Goal: Task Accomplishment & Management: Complete application form

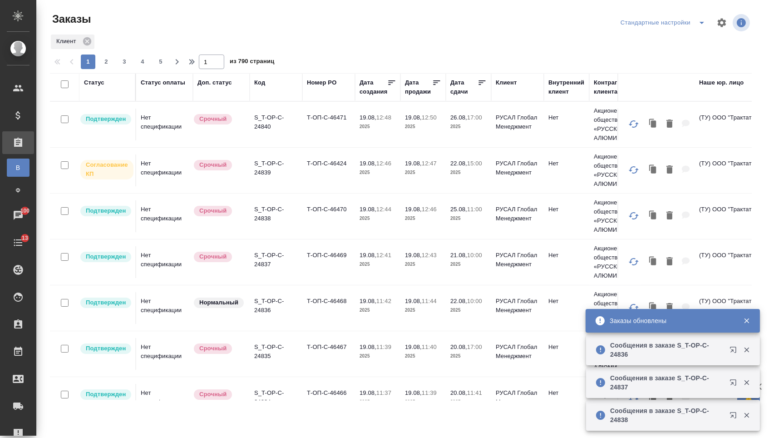
click at [322, 84] on div "Номер PO" at bounding box center [322, 82] width 30 height 9
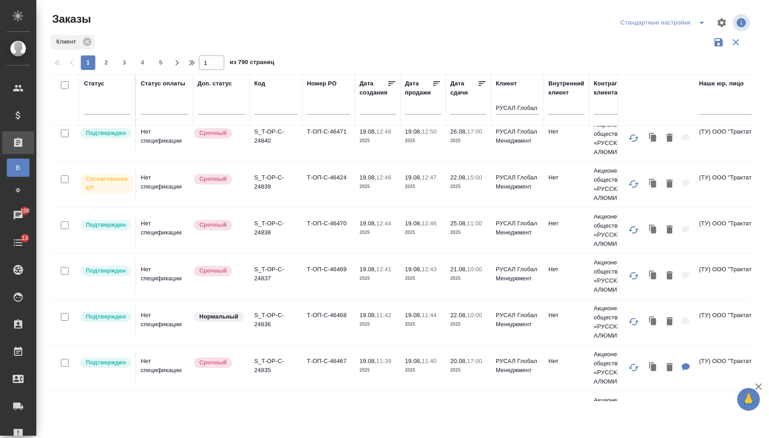
scroll to position [12, 0]
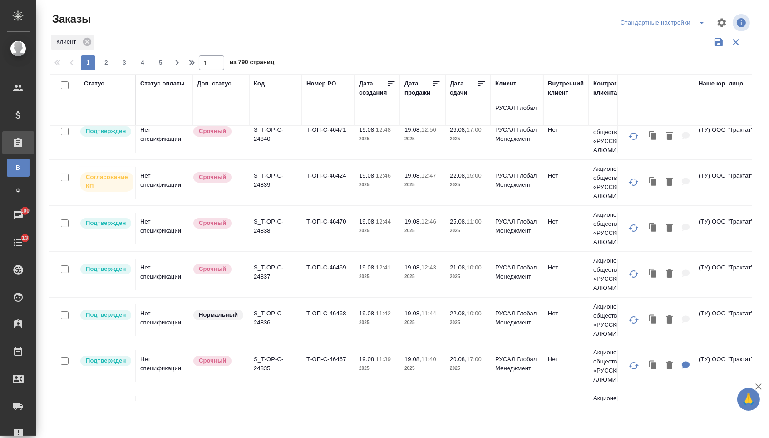
click at [318, 153] on td "Т-ОП-С-46467" at bounding box center [328, 137] width 53 height 32
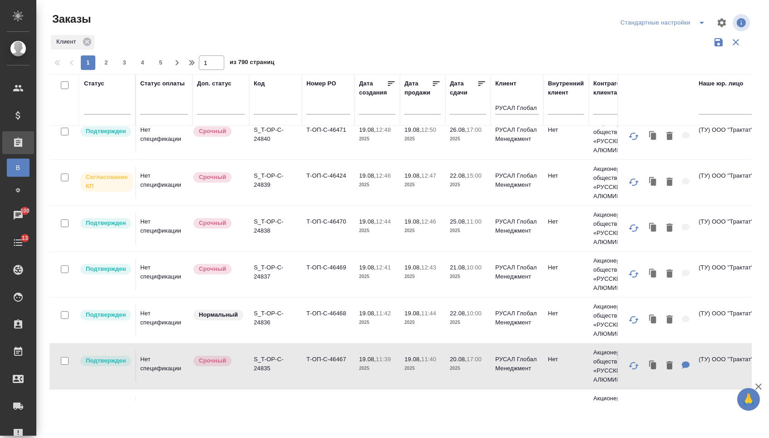
click at [318, 153] on td "Т-ОП-С-46467" at bounding box center [328, 137] width 53 height 32
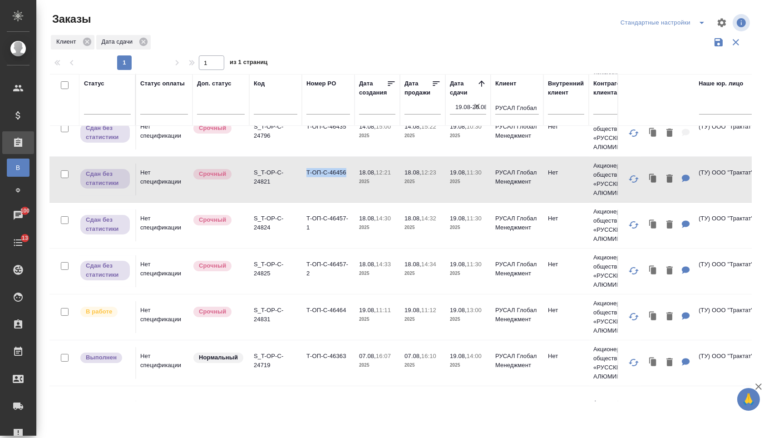
scroll to position [154, 3]
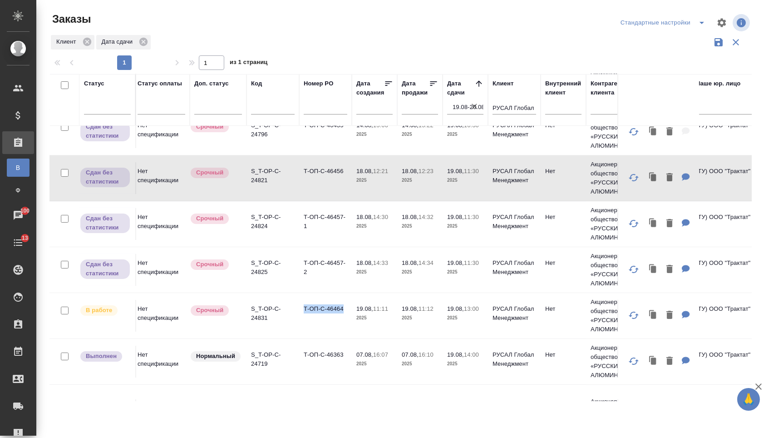
drag, startPoint x: 303, startPoint y: 314, endPoint x: 347, endPoint y: 314, distance: 44.0
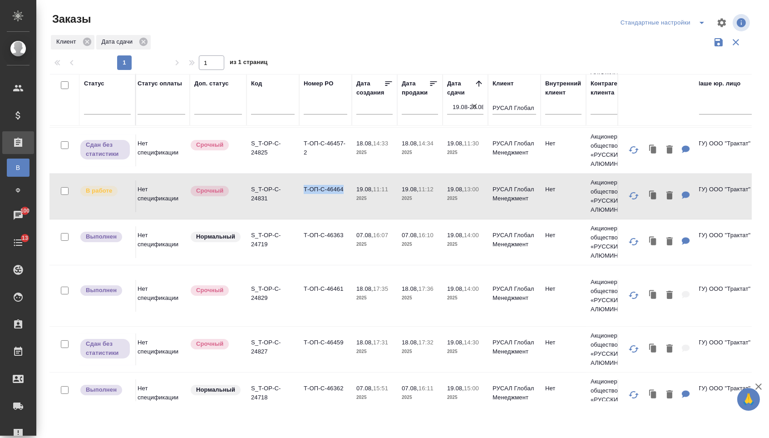
scroll to position [271, 3]
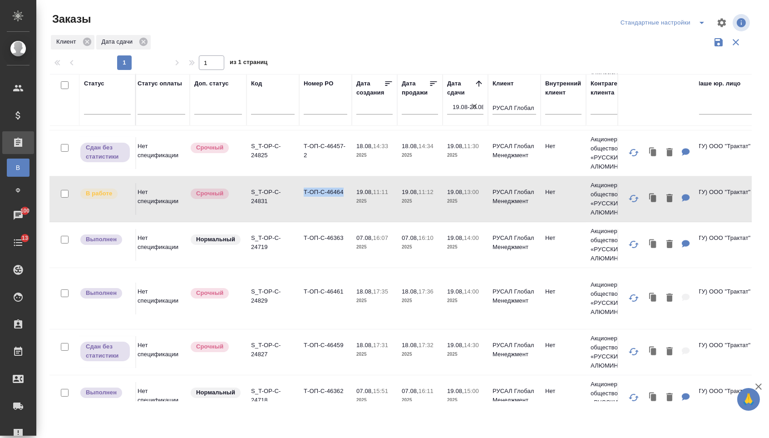
copy td "Т-ОП-С-46464"
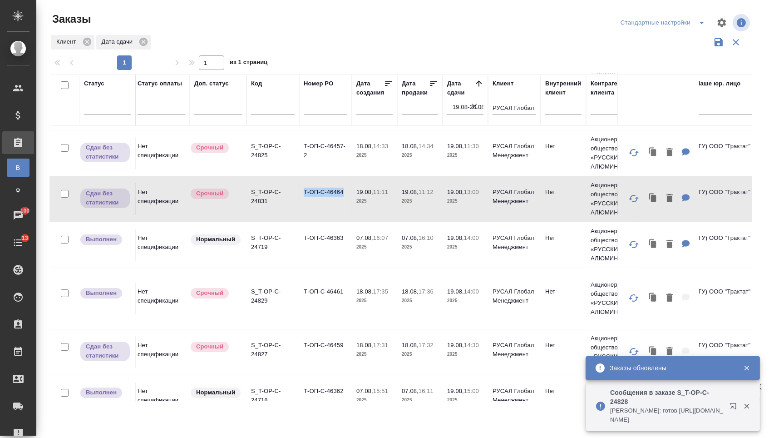
click at [314, 111] on input "text" at bounding box center [326, 108] width 44 height 11
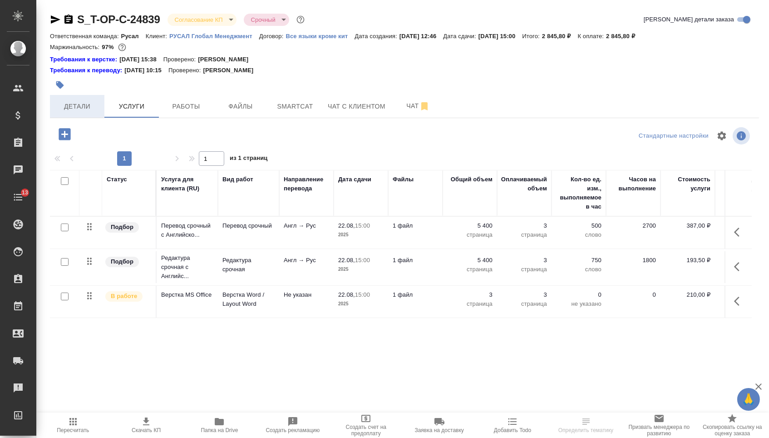
click at [91, 110] on span "Детали" at bounding box center [77, 106] width 44 height 11
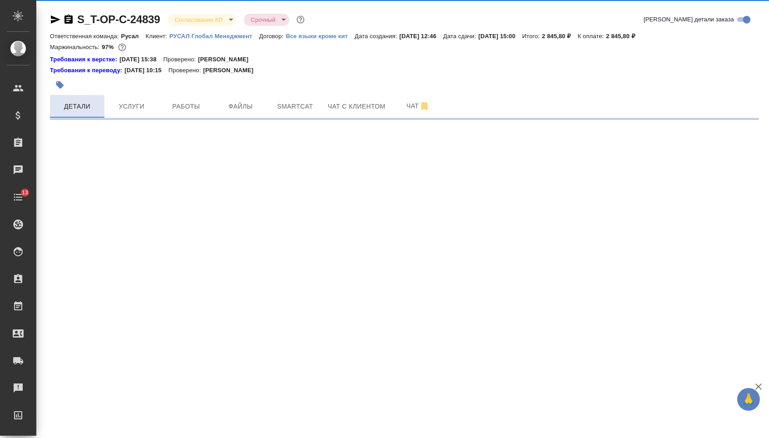
select select "RU"
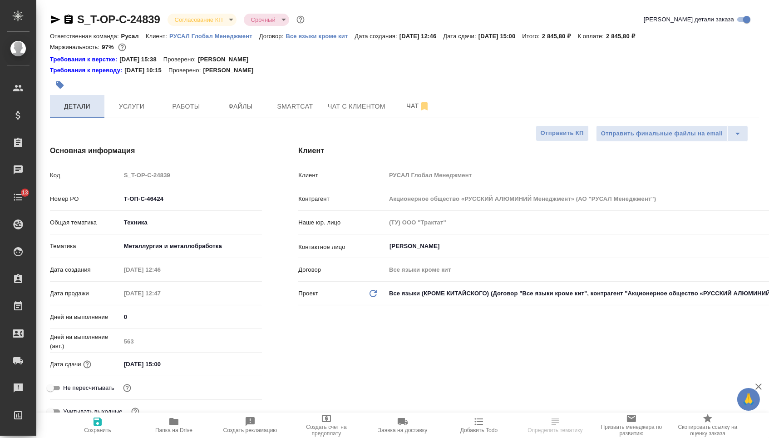
type textarea "x"
select select "RU"
type textarea "x"
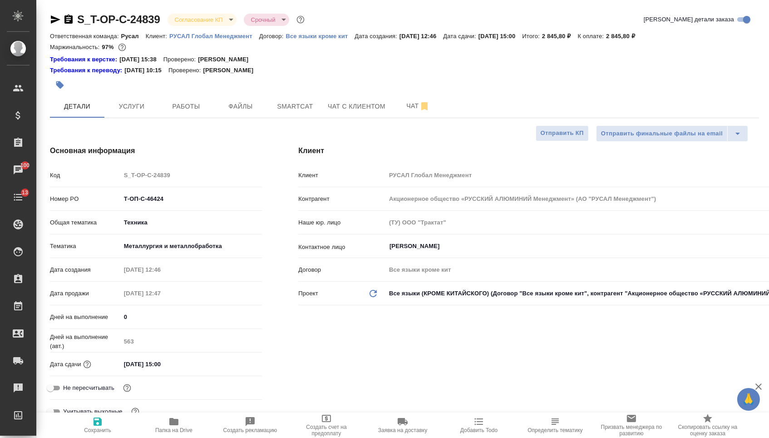
type textarea "x"
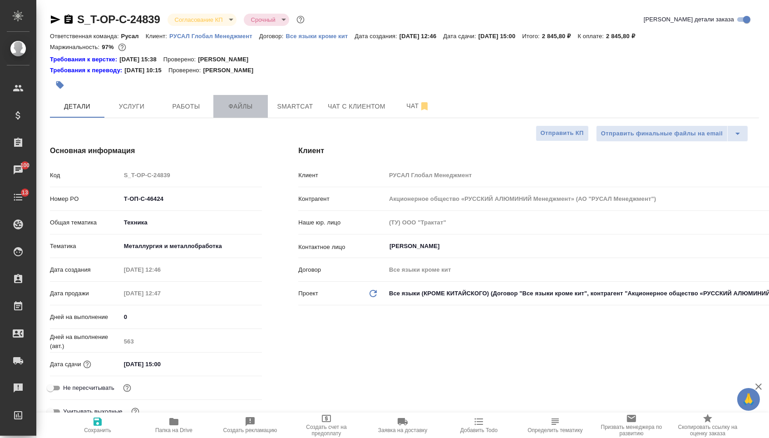
click at [246, 108] on span "Файлы" at bounding box center [241, 106] width 44 height 11
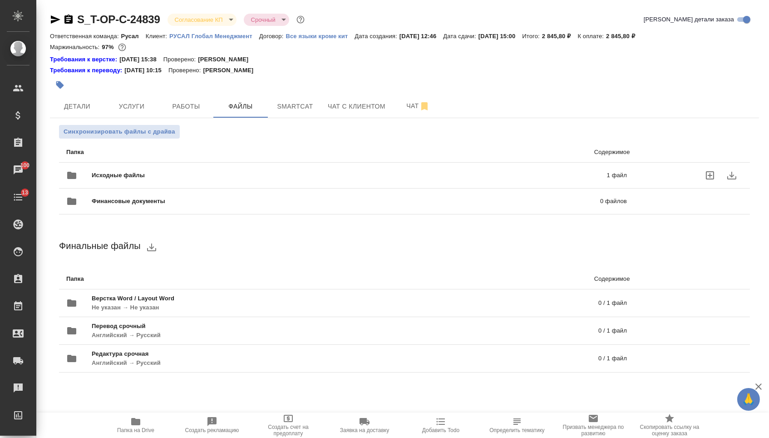
click at [185, 167] on div "Исходные файлы 1 файл" at bounding box center [346, 175] width 579 height 40
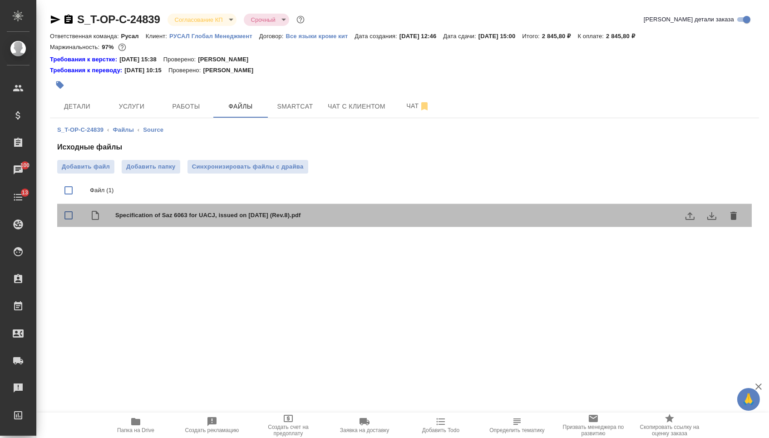
drag, startPoint x: 111, startPoint y: 219, endPoint x: 319, endPoint y: 226, distance: 208.0
click at [319, 226] on div "Specification of Saz 6063 for UACJ, issued on 17 Jul 2015 (Rev.8).pdf" at bounding box center [404, 215] width 695 height 23
checkbox input "true"
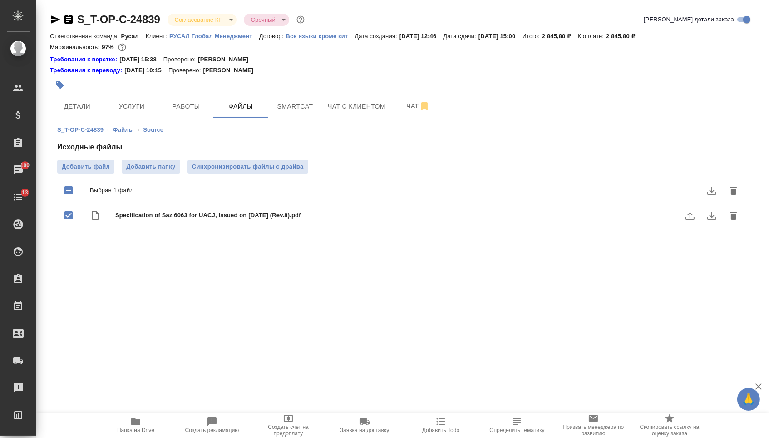
copy span "Specification of Saz 6063 for UACJ, issued on 17 Jul 2015 (Rev.8).pdf"
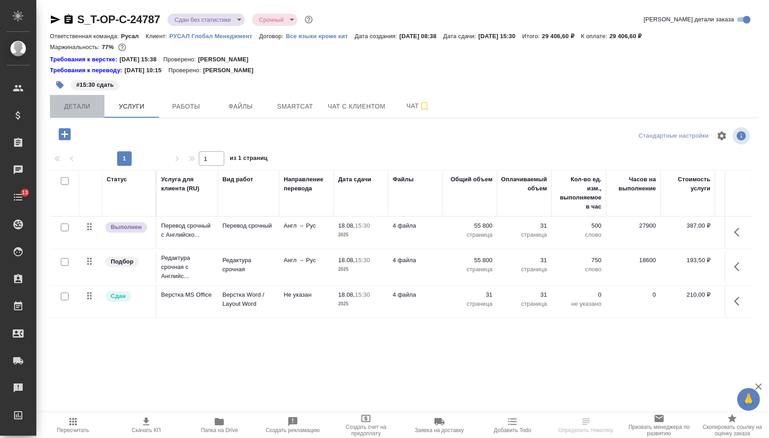
click at [74, 104] on span "Детали" at bounding box center [77, 106] width 44 height 11
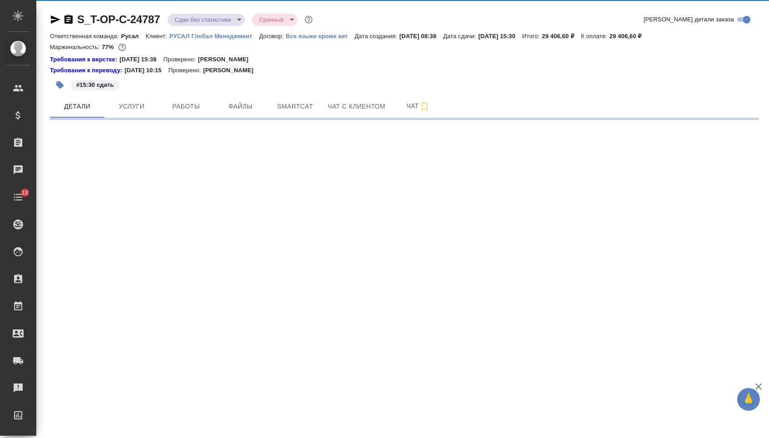
select select "RU"
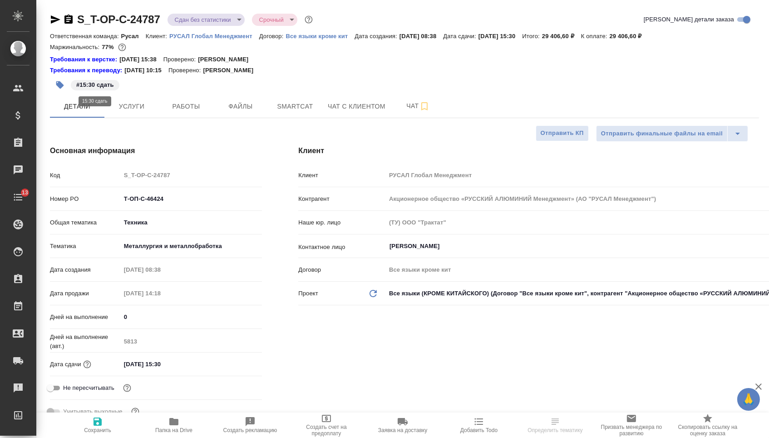
type textarea "x"
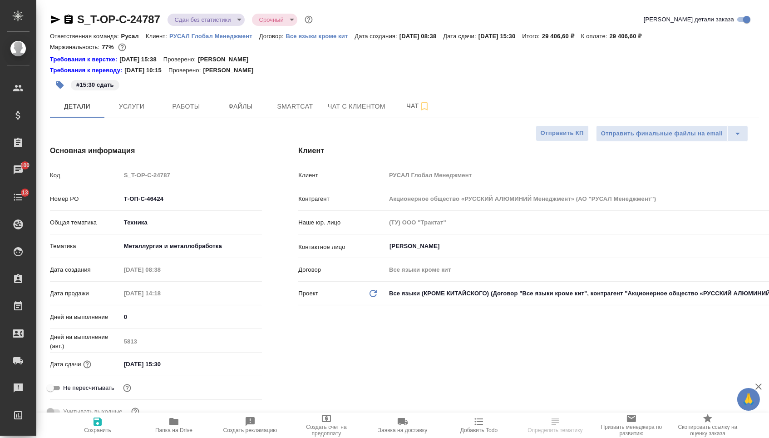
type textarea "x"
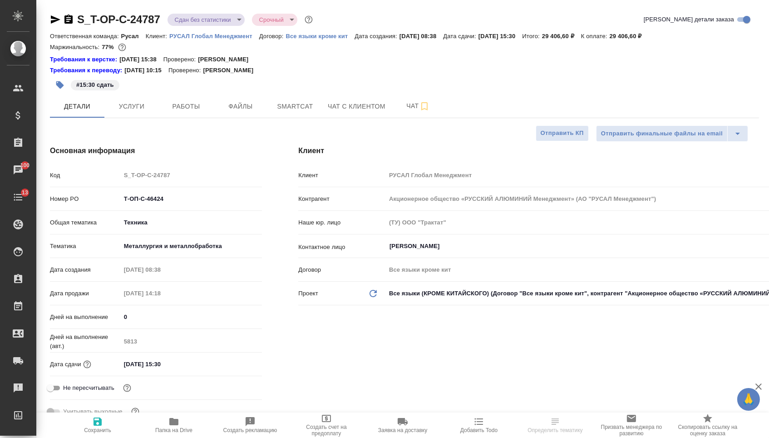
scroll to position [0, 0]
type textarea "x"
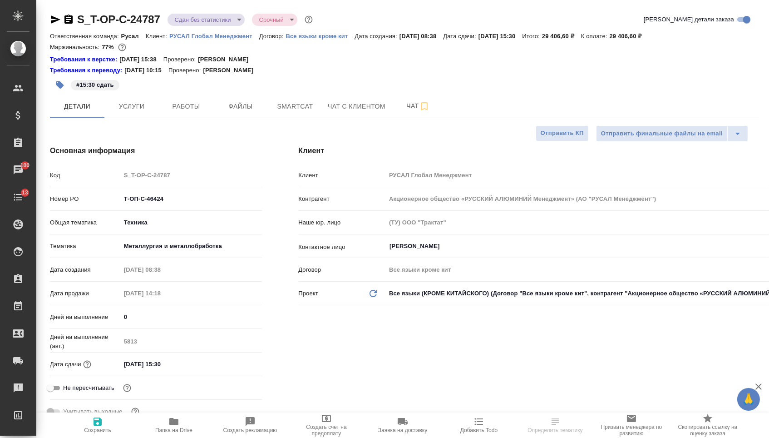
type textarea "x"
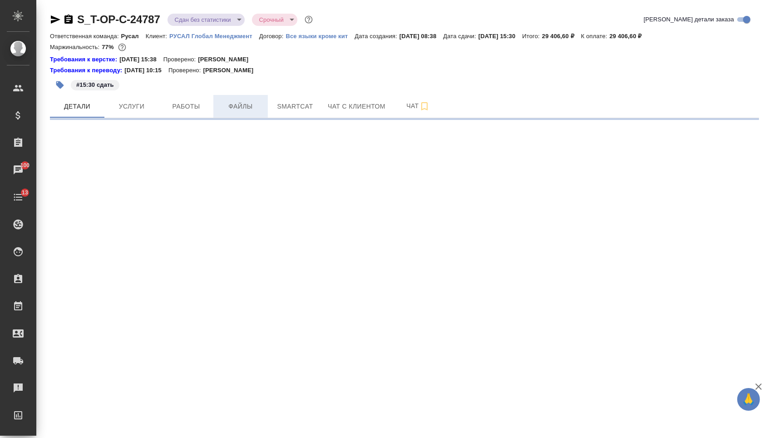
select select "RU"
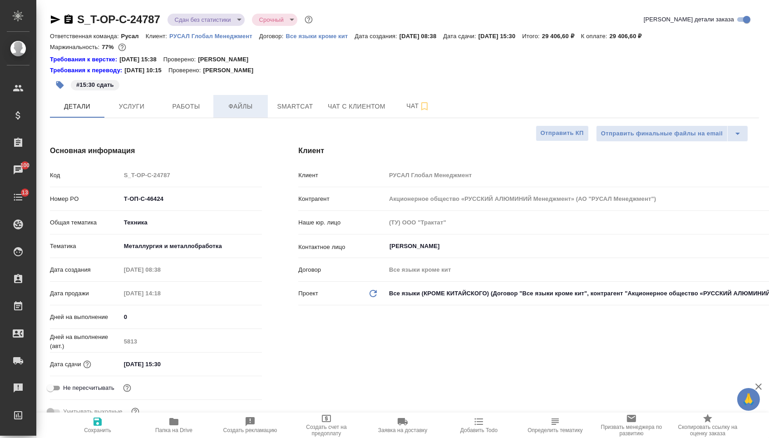
click at [246, 118] on button "Файлы" at bounding box center [240, 106] width 54 height 23
type textarea "x"
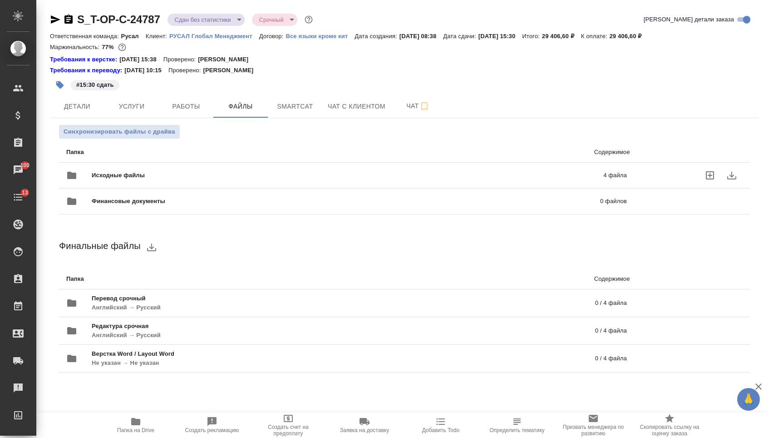
click at [237, 176] on span "Исходные файлы" at bounding box center [233, 175] width 282 height 9
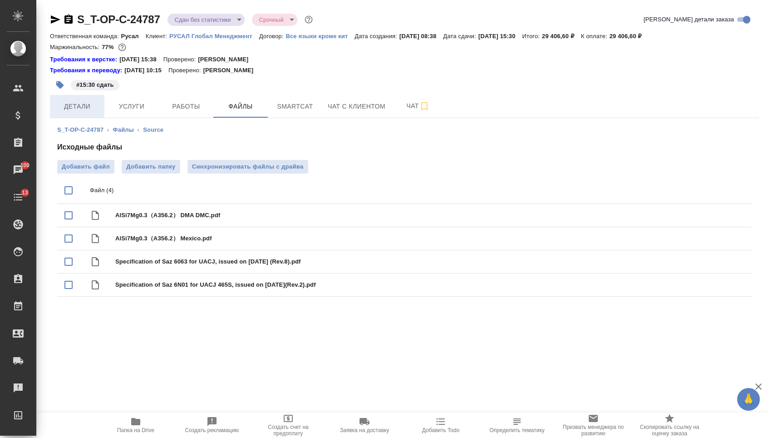
click at [90, 111] on span "Детали" at bounding box center [77, 106] width 44 height 11
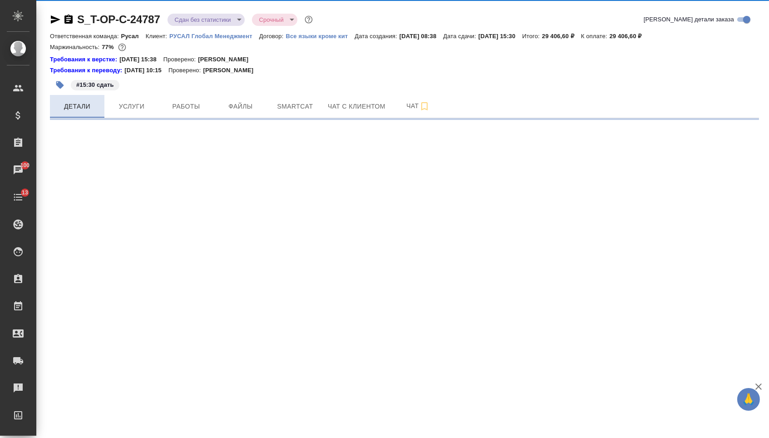
select select "RU"
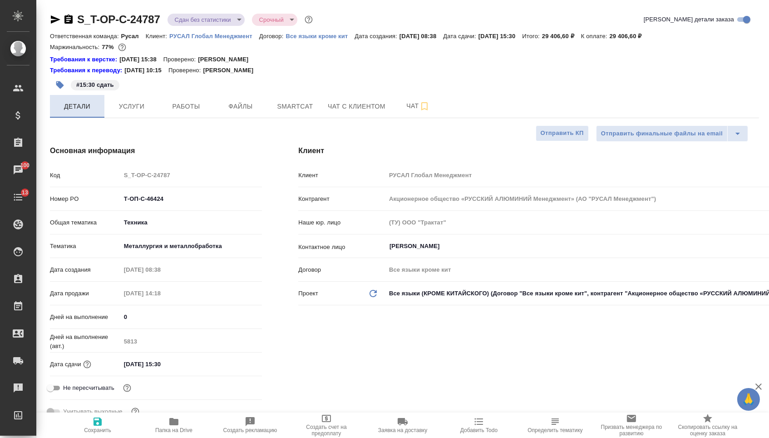
type textarea "x"
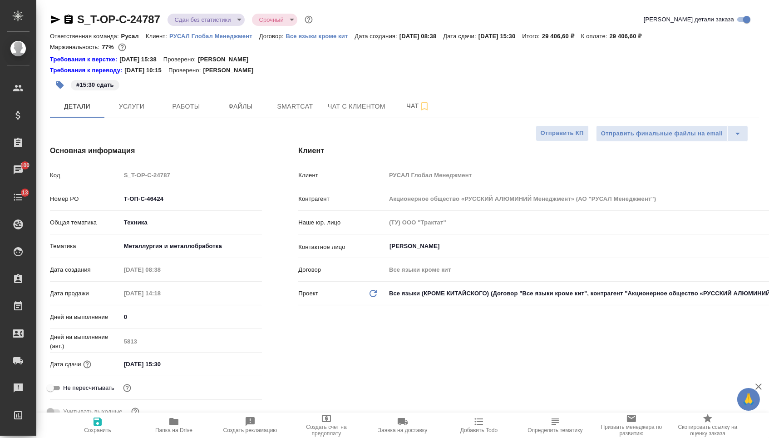
type textarea "x"
drag, startPoint x: 172, startPoint y: 206, endPoint x: 68, endPoint y: 199, distance: 104.2
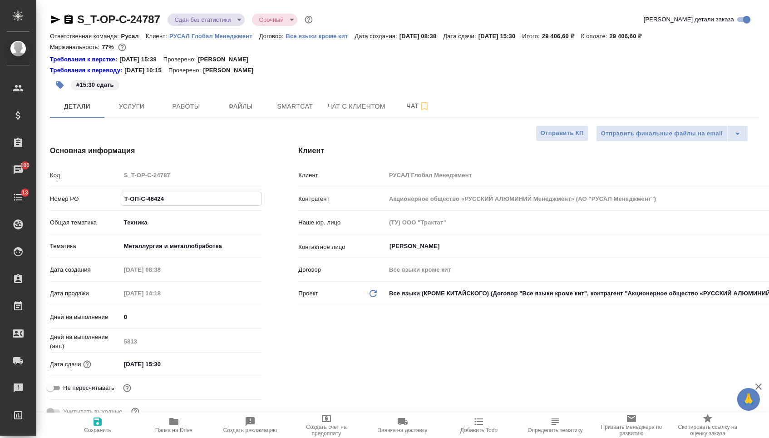
click at [68, 199] on div "Номер PO Т-ОП-С-46424" at bounding box center [156, 199] width 212 height 16
type textarea "x"
select select "RU"
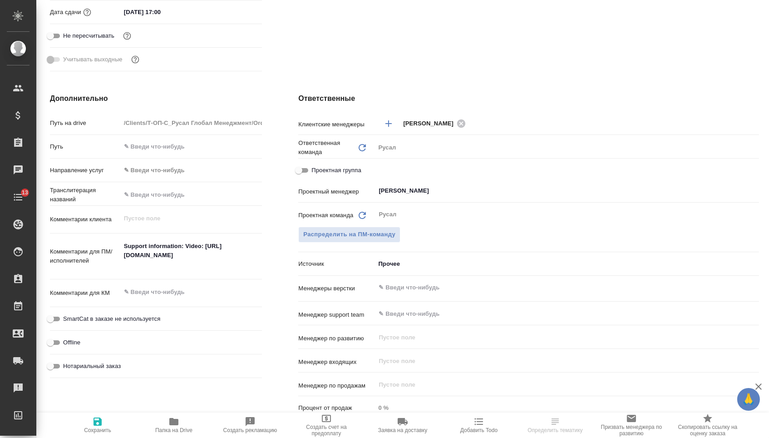
scroll to position [492, 0]
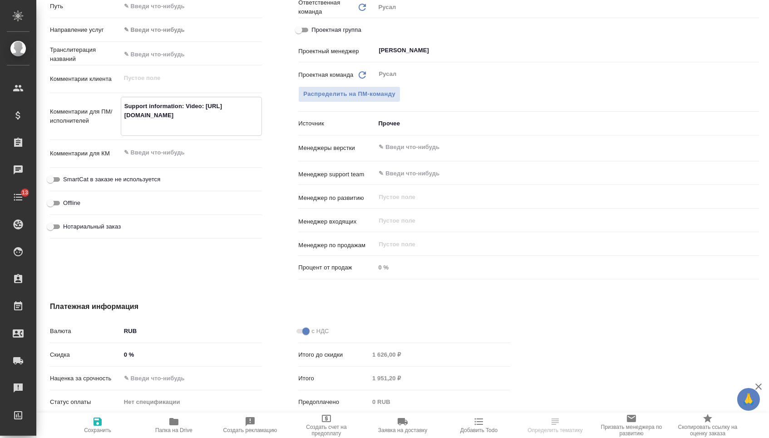
drag, startPoint x: 123, startPoint y: 115, endPoint x: 270, endPoint y: 134, distance: 147.9
click at [270, 134] on div "Дополнительно Путь на drive /Clients/Т-ОП-С_Русал Глобал Менеджмент/Orders/S_T-…" at bounding box center [156, 118] width 248 height 366
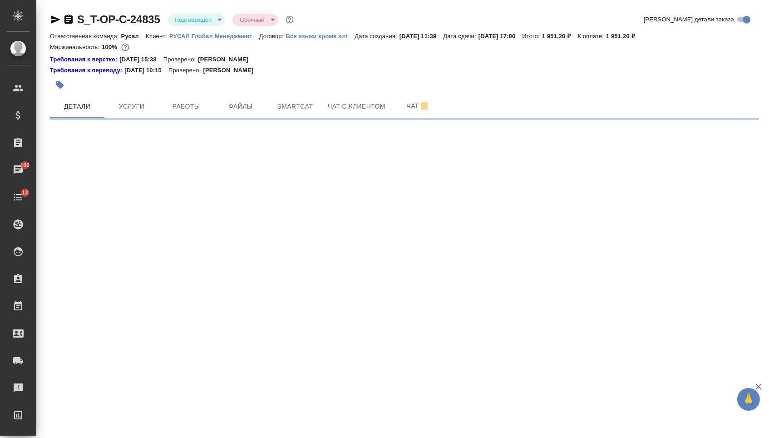
select select "RU"
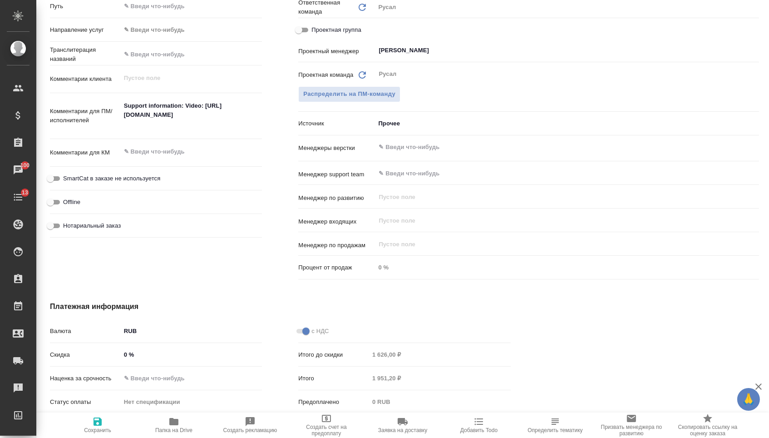
type textarea "x"
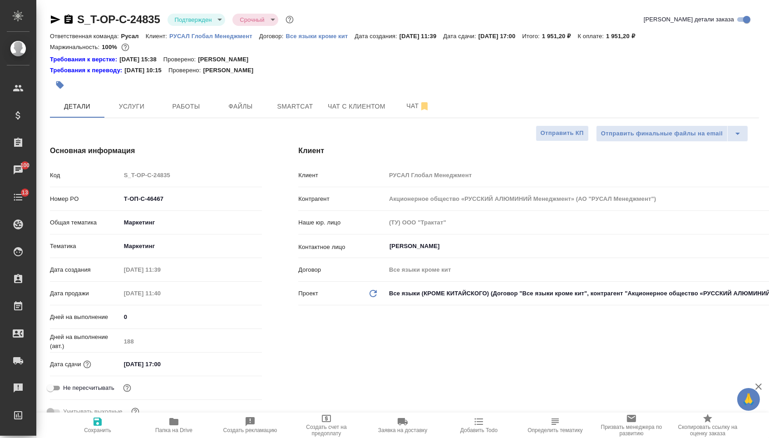
type textarea "x"
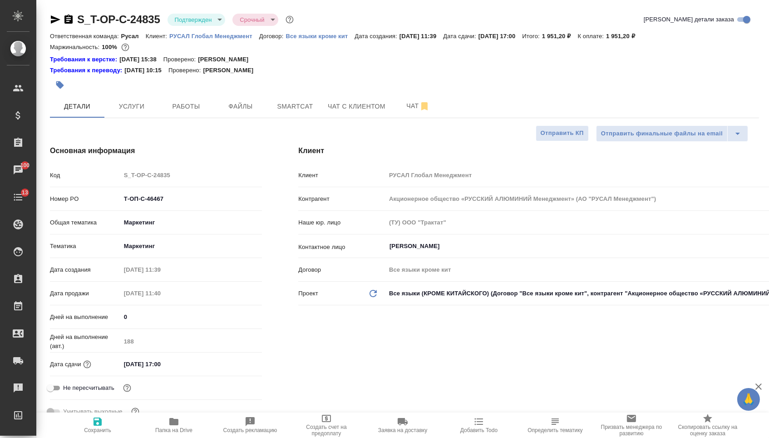
type textarea "x"
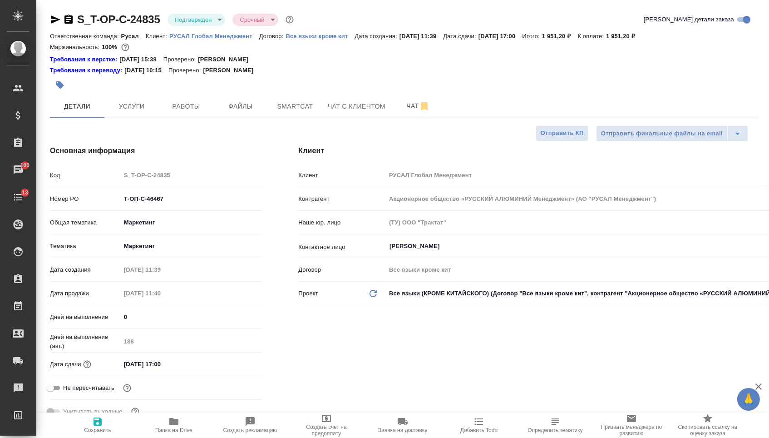
type textarea "x"
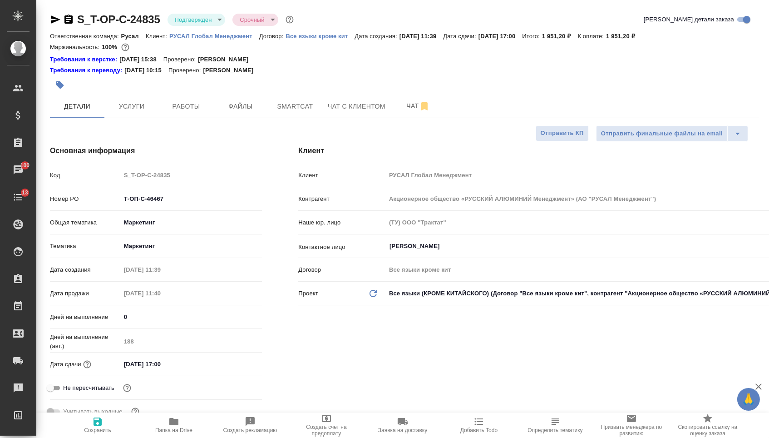
type textarea "x"
click at [232, 107] on span "Файлы" at bounding box center [241, 106] width 44 height 11
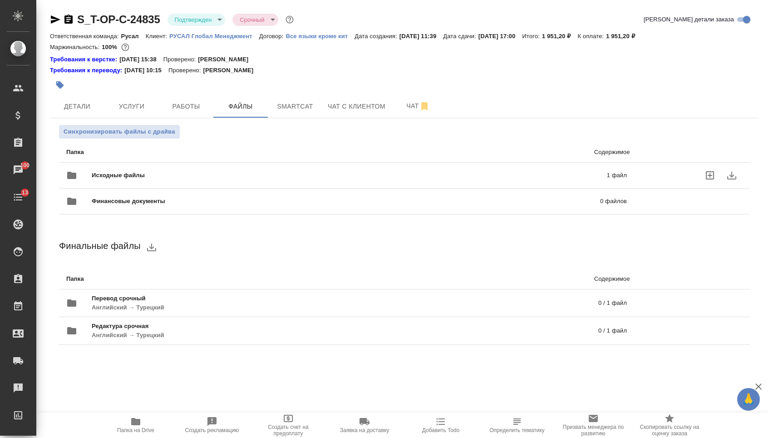
click at [138, 167] on div "Исходные файлы 1 файл" at bounding box center [346, 175] width 579 height 40
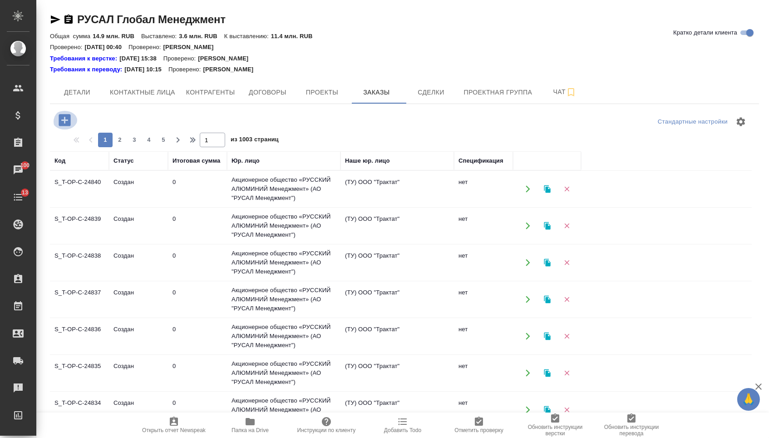
click at [68, 126] on icon "button" at bounding box center [65, 120] width 12 height 12
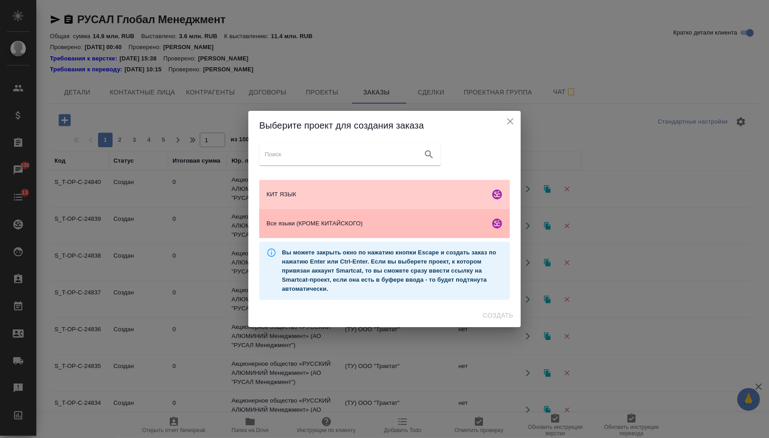
click at [329, 236] on div "Все языки (КРОМЕ КИТАЙСКОГО)" at bounding box center [384, 223] width 251 height 29
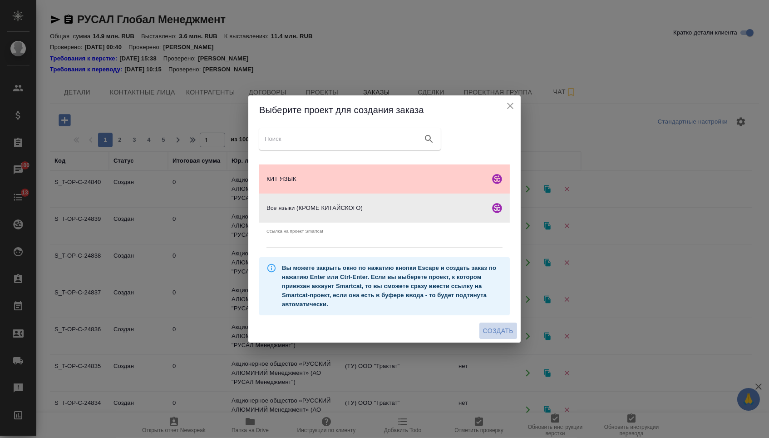
click at [494, 339] on button "Создать" at bounding box center [498, 330] width 38 height 17
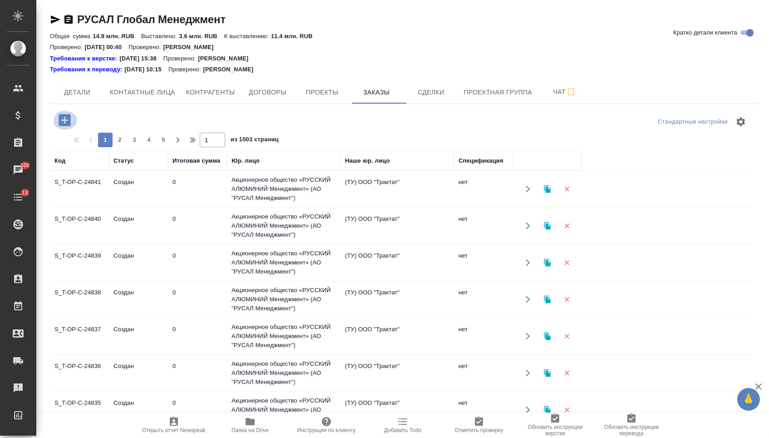
click at [62, 123] on icon "button" at bounding box center [65, 120] width 12 height 12
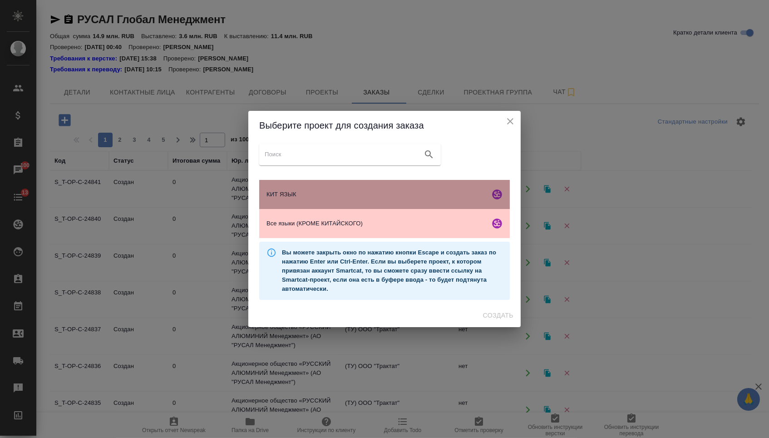
click at [374, 197] on span "КИТ ЯЗЫК" at bounding box center [376, 194] width 220 height 9
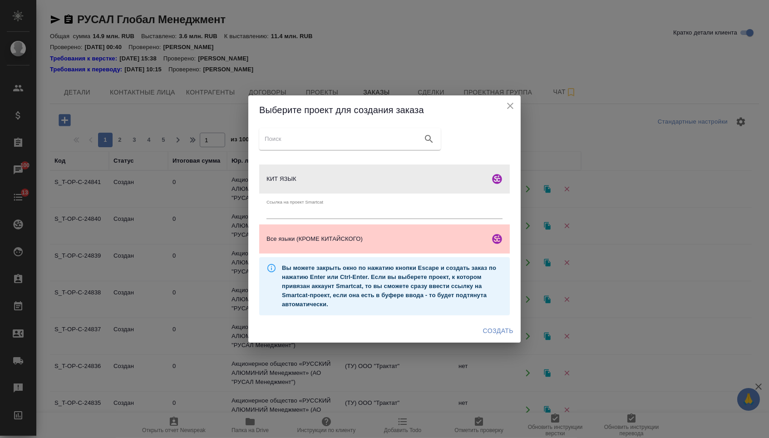
click at [491, 333] on span "Создать" at bounding box center [498, 330] width 30 height 11
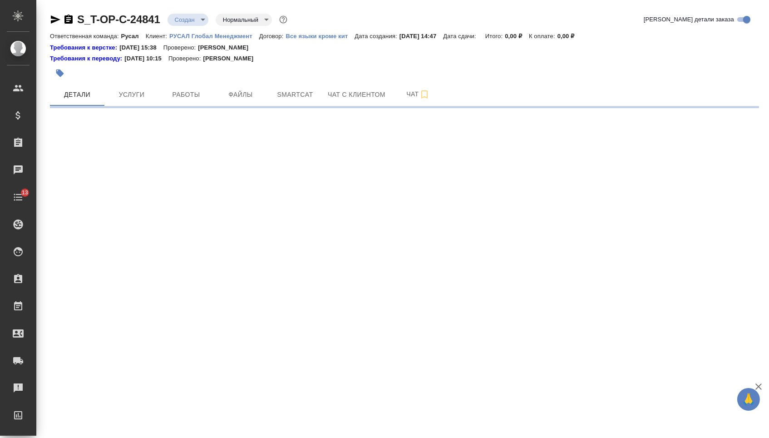
select select "RU"
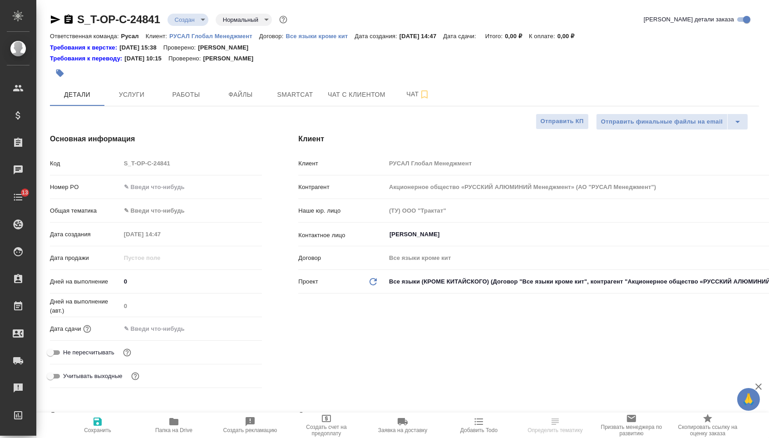
type textarea "x"
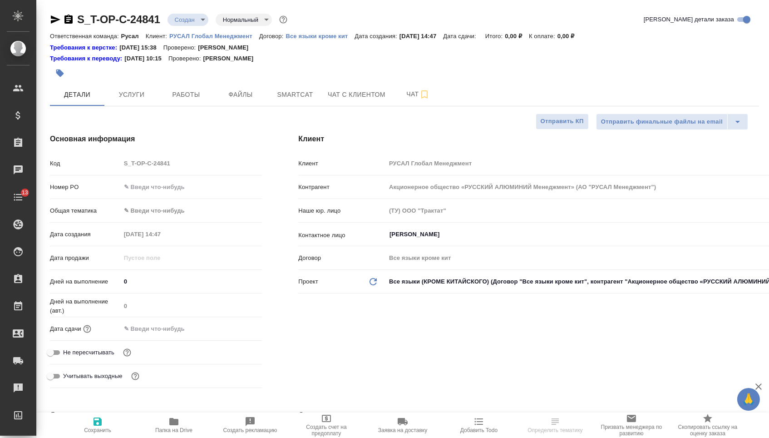
type textarea "x"
click at [168, 195] on div "Номер PO" at bounding box center [156, 187] width 212 height 16
click at [163, 186] on input "text" at bounding box center [191, 186] width 141 height 13
paste input "Т-ОП-С-46472"
type input "Т-ОП-С-46472"
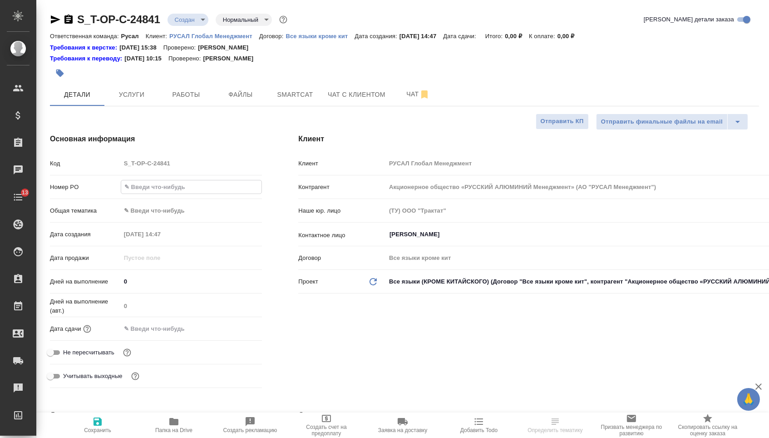
type textarea "x"
type input "Т-ОП-С-46472"
click at [180, 331] on input "text" at bounding box center [160, 328] width 79 height 13
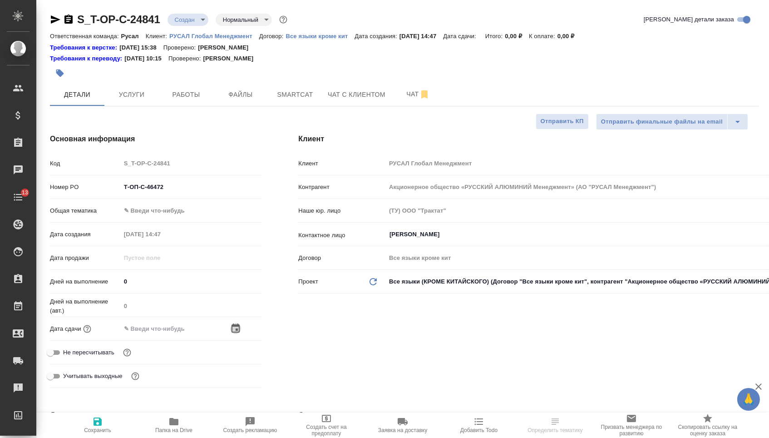
click at [237, 332] on icon "button" at bounding box center [235, 328] width 11 height 11
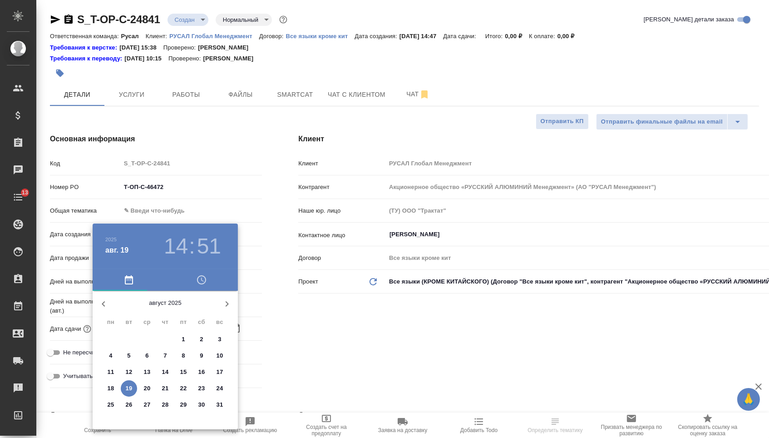
click at [149, 391] on p "20" at bounding box center [147, 388] width 7 height 9
type input "20.08.2025 14:51"
type textarea "x"
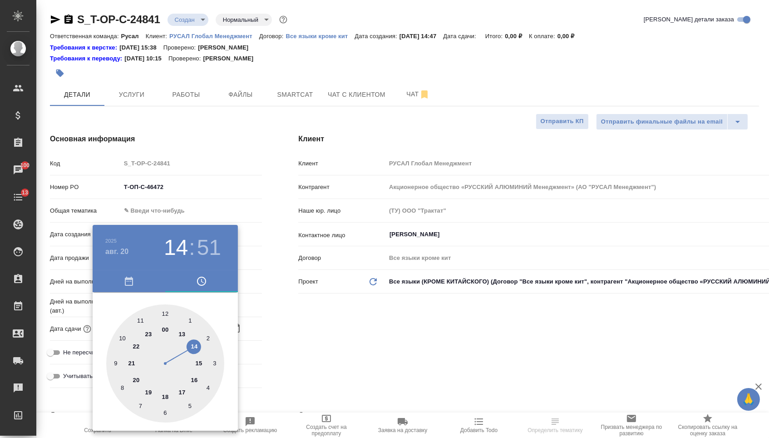
type textarea "x"
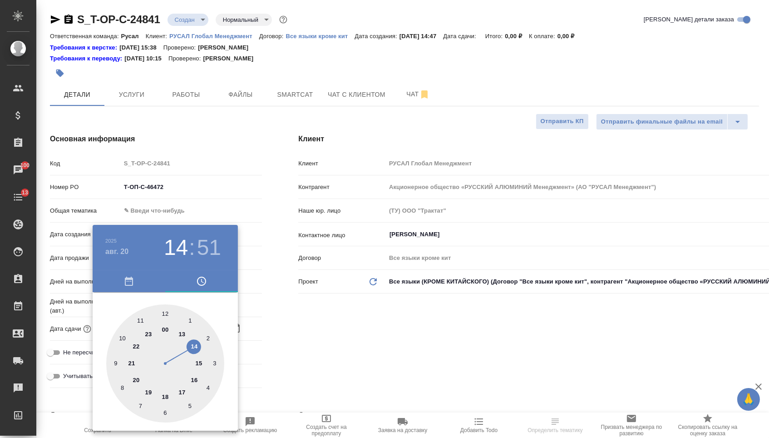
type textarea "x"
click at [179, 335] on div at bounding box center [165, 363] width 118 height 118
type input "20.08.2025 13:51"
type textarea "x"
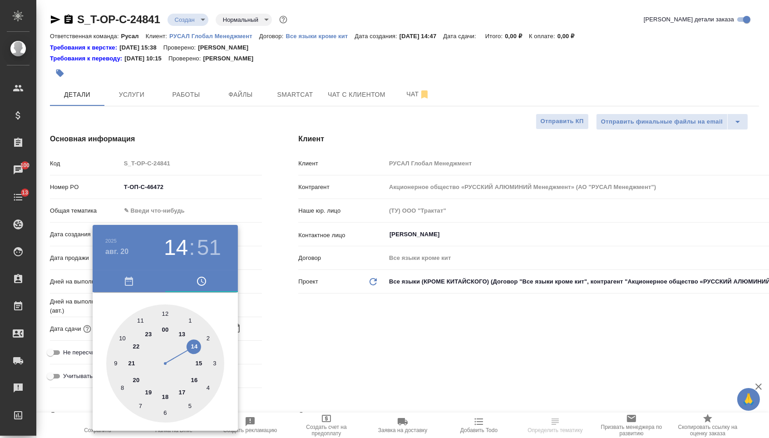
type textarea "x"
type input "[DATE] 13:00"
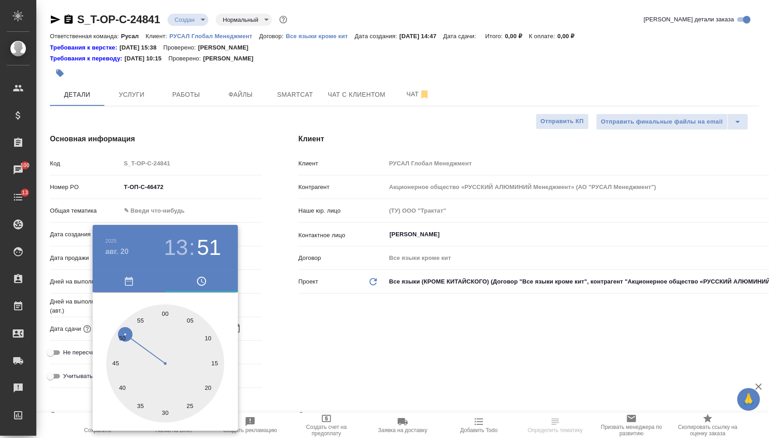
type textarea "x"
click at [163, 310] on div at bounding box center [165, 363] width 118 height 118
type textarea "x"
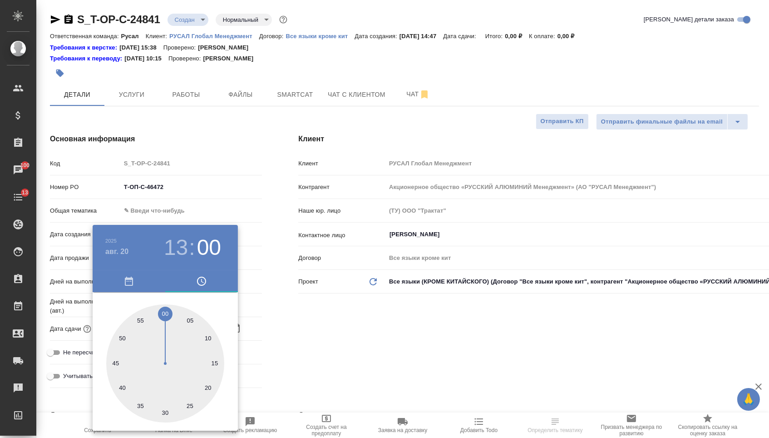
type textarea "x"
click at [378, 313] on div at bounding box center [384, 219] width 769 height 438
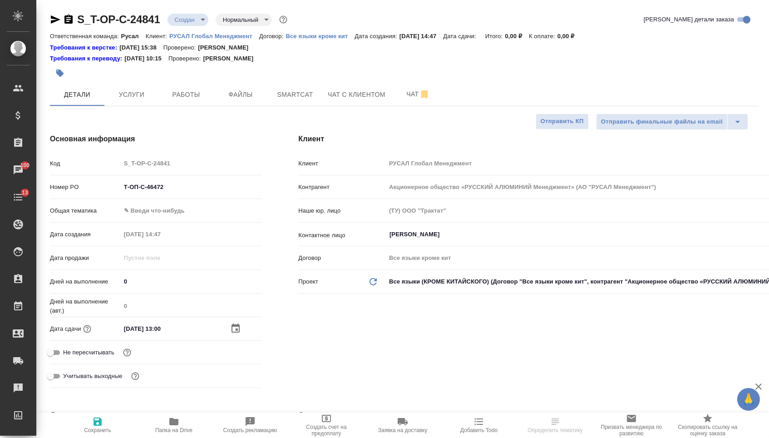
select select "RU"
type textarea "x"
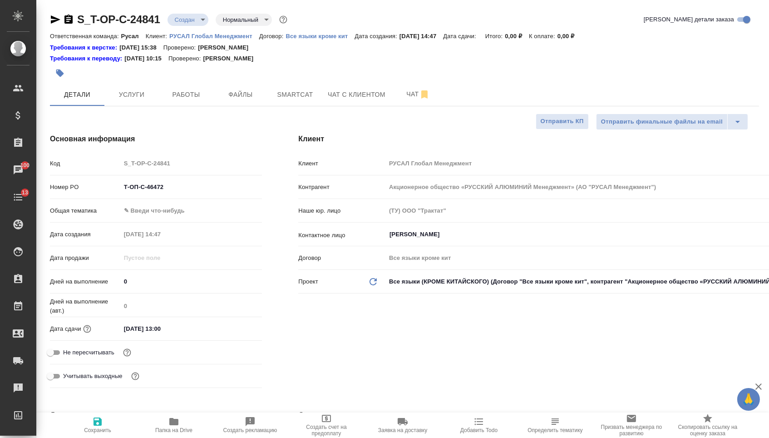
type textarea "x"
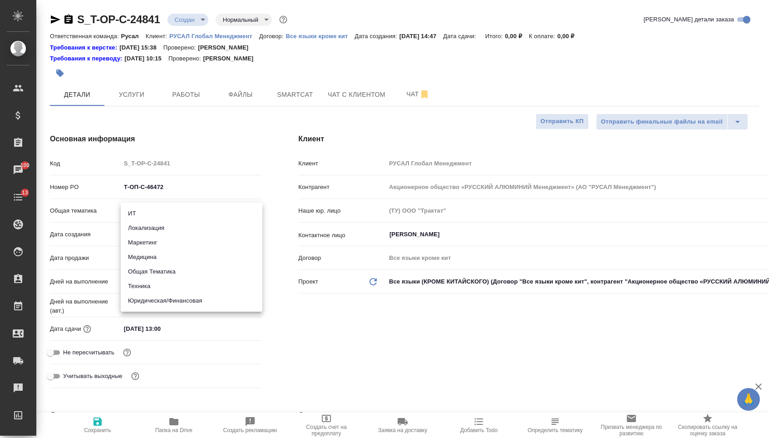
click at [198, 210] on body "🙏 .cls-1 fill:#fff; AWATERA Menshikova Aleksandra Клиенты Спецификации Заказы 1…" at bounding box center [384, 219] width 769 height 438
click at [169, 303] on li "Юридическая/Финансовая" at bounding box center [192, 300] width 142 height 15
type input "yr-fn"
type textarea "x"
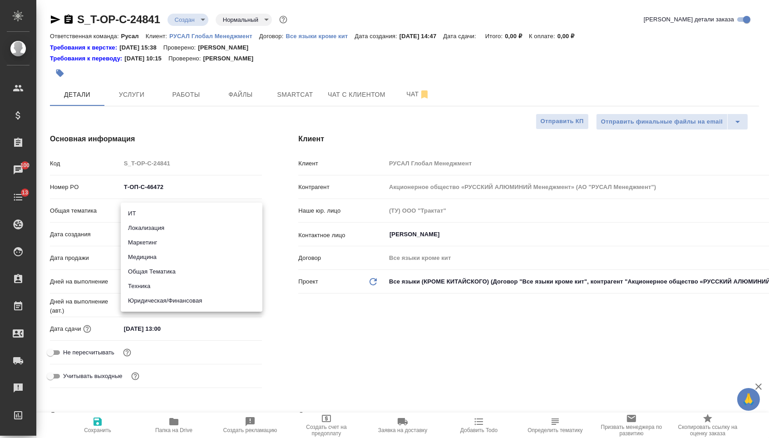
type textarea "x"
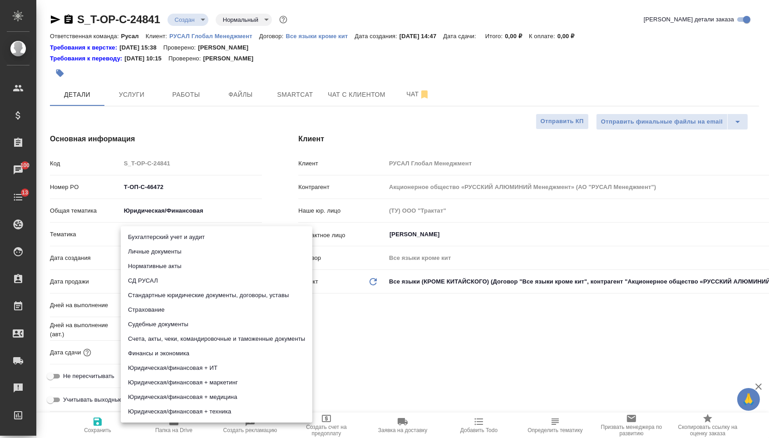
click at [165, 234] on body "🙏 .cls-1 fill:#fff; AWATERA Menshikova Aleksandra Клиенты Спецификации Заказы 1…" at bounding box center [384, 219] width 769 height 438
click at [163, 342] on li "Счета, акты, чеки, командировочные и таможенные документы" at bounding box center [217, 338] width 192 height 15
type textarea "x"
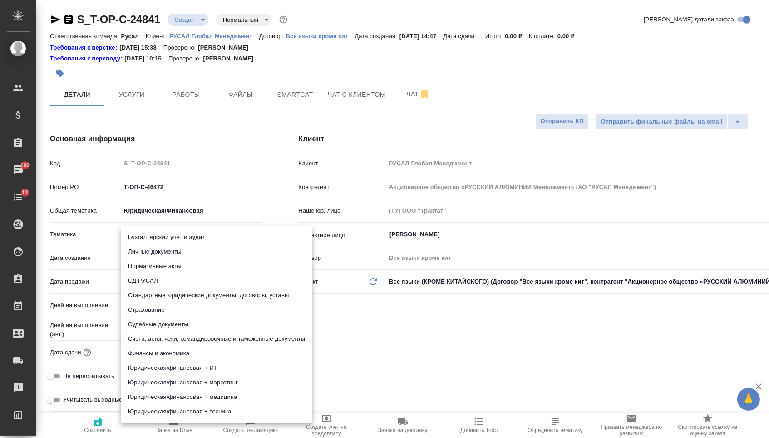
type input "5f647205b73bc97568ca66c0"
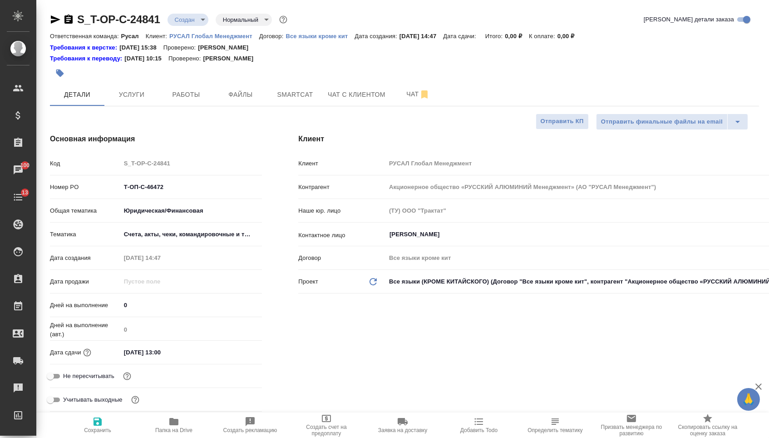
click at [101, 424] on icon "button" at bounding box center [98, 421] width 8 height 8
type textarea "x"
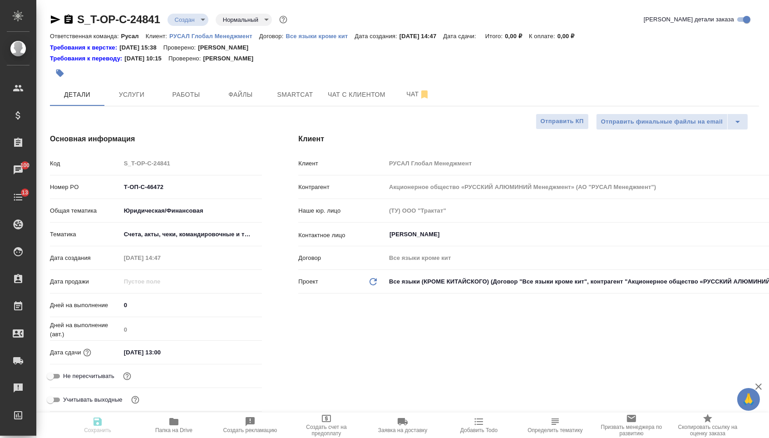
type textarea "x"
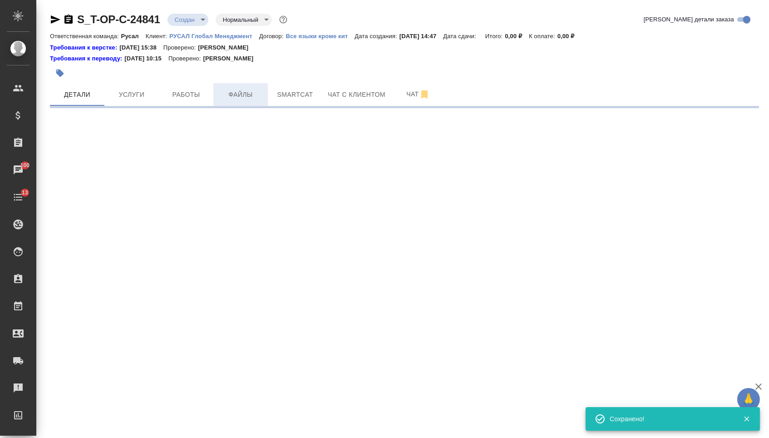
select select "RU"
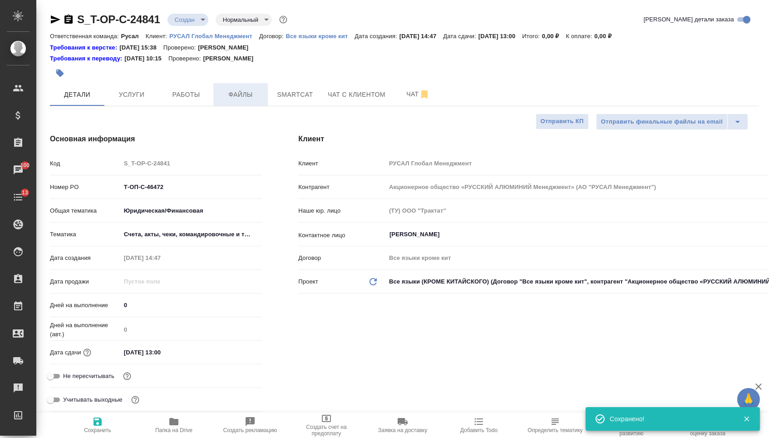
click at [255, 102] on button "Файлы" at bounding box center [240, 94] width 54 height 23
type textarea "x"
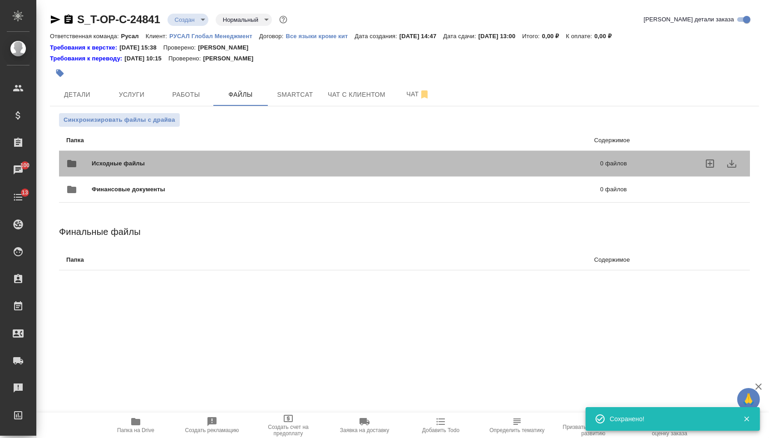
click at [182, 155] on div "Исходные файлы 0 файлов" at bounding box center [346, 164] width 561 height 22
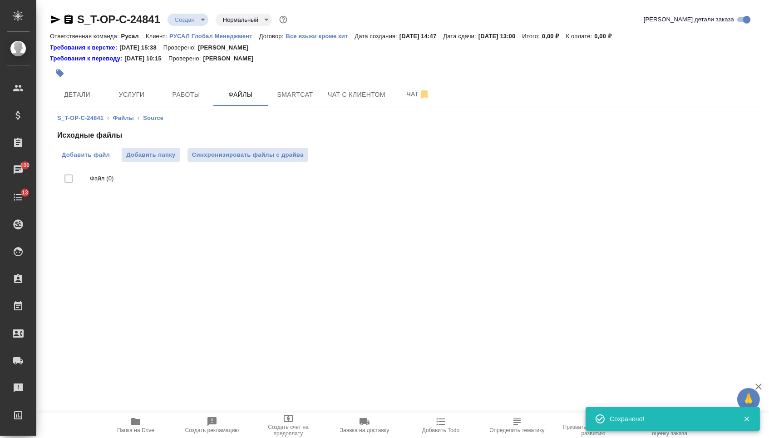
click at [112, 151] on label "Добавить файл" at bounding box center [85, 155] width 57 height 14
click at [0, 0] on input "Добавить файл" at bounding box center [0, 0] width 0 height 0
click at [133, 96] on span "Услуги" at bounding box center [132, 94] width 44 height 11
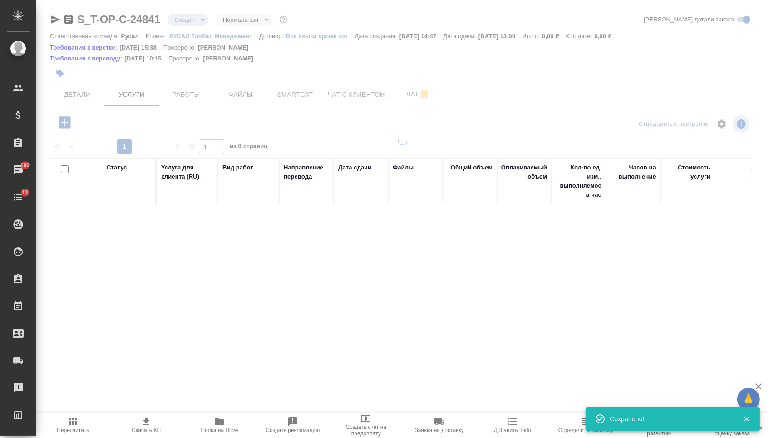
click at [67, 126] on div at bounding box center [402, 188] width 733 height 376
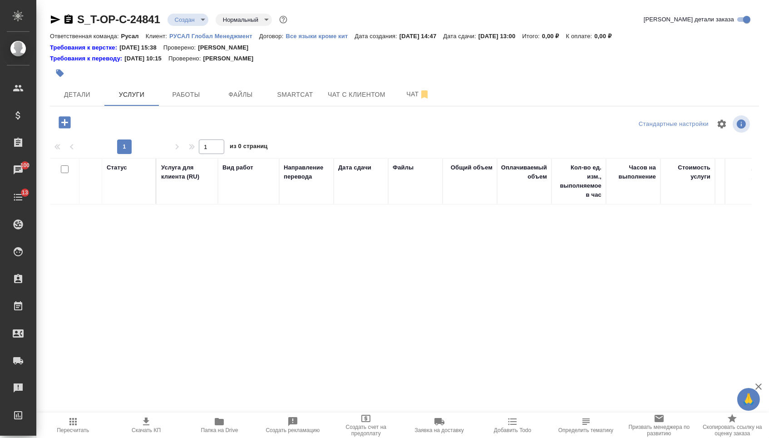
click at [69, 123] on icon "button" at bounding box center [65, 122] width 12 height 12
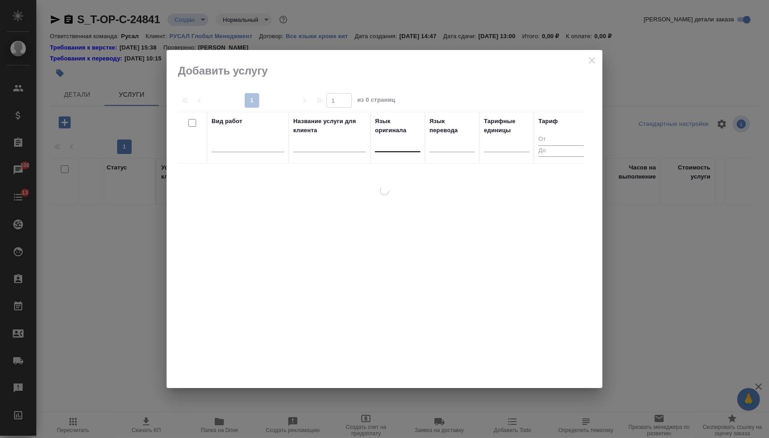
click at [405, 142] on div at bounding box center [397, 142] width 45 height 13
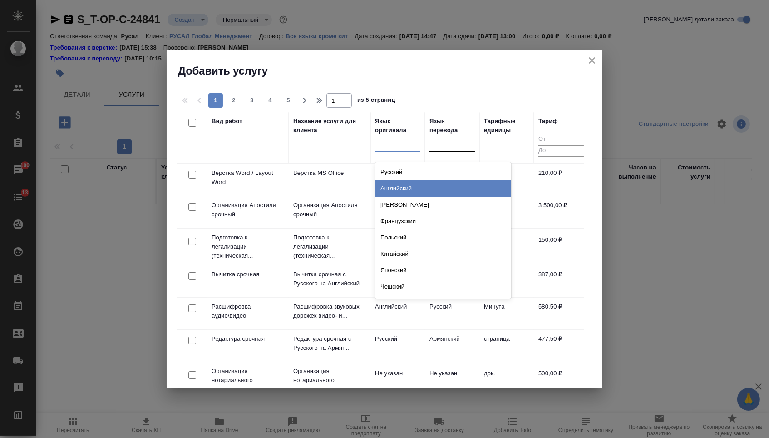
drag, startPoint x: 404, startPoint y: 185, endPoint x: 455, endPoint y: 152, distance: 61.5
click at [404, 185] on div "Английский" at bounding box center [443, 188] width 136 height 16
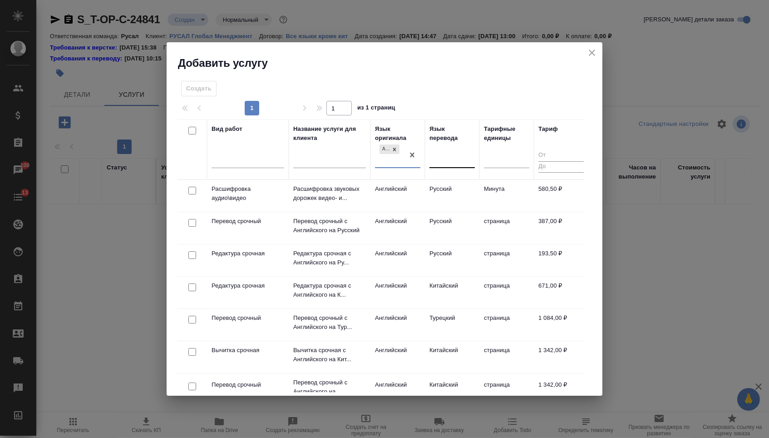
click at [458, 153] on div at bounding box center [451, 159] width 45 height 13
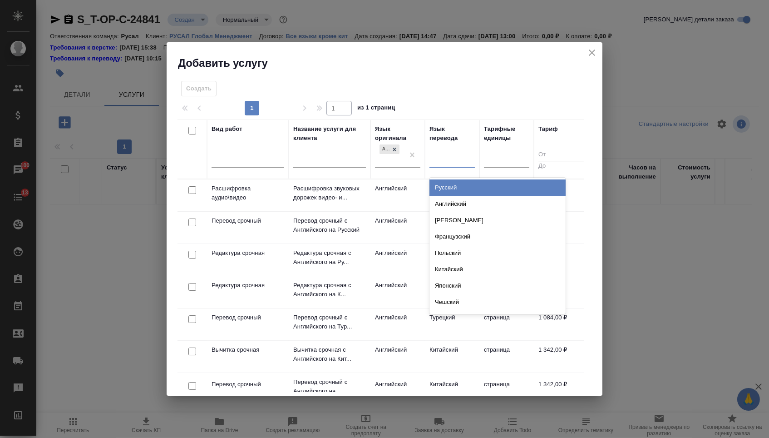
click at [454, 174] on th "Язык перевода option Русский focused, 1 of 134. 134 results available. Use Up a…" at bounding box center [452, 148] width 54 height 59
click at [434, 161] on input "text" at bounding box center [434, 158] width 1 height 6
click at [435, 192] on div "Русский" at bounding box center [497, 187] width 136 height 16
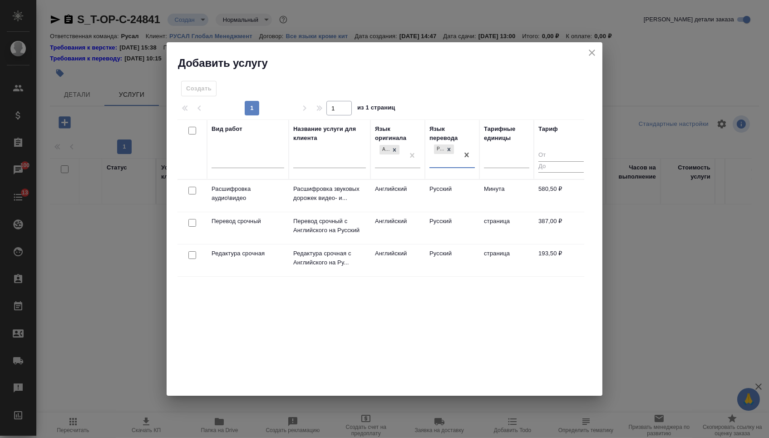
click at [188, 223] on input "checkbox" at bounding box center [192, 223] width 8 height 8
checkbox input "true"
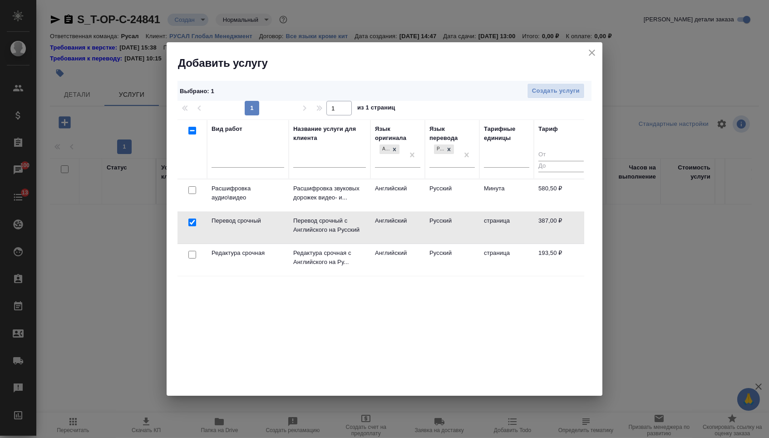
click at [193, 252] on input "checkbox" at bounding box center [192, 255] width 8 height 8
checkbox input "true"
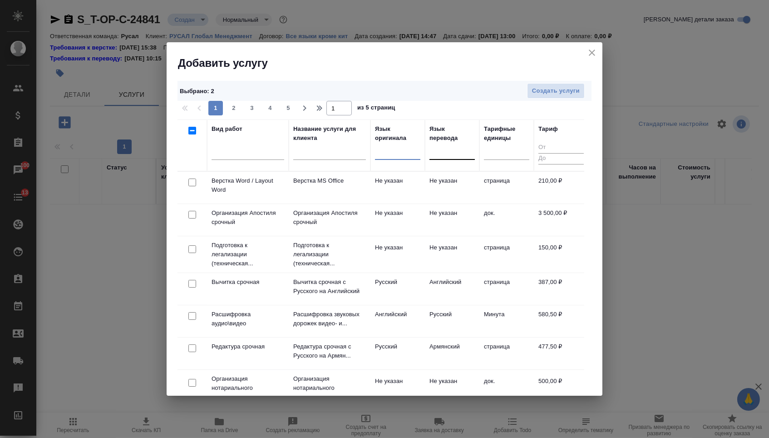
click at [193, 185] on input "checkbox" at bounding box center [192, 182] width 8 height 8
checkbox input "true"
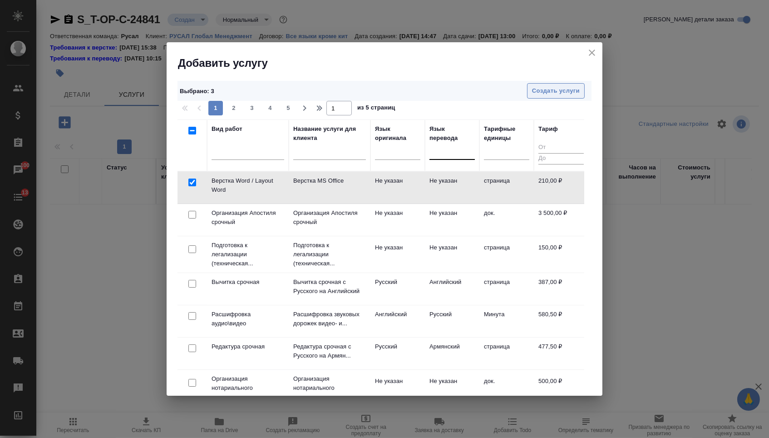
click at [535, 87] on span "Создать услуги" at bounding box center [556, 91] width 48 height 10
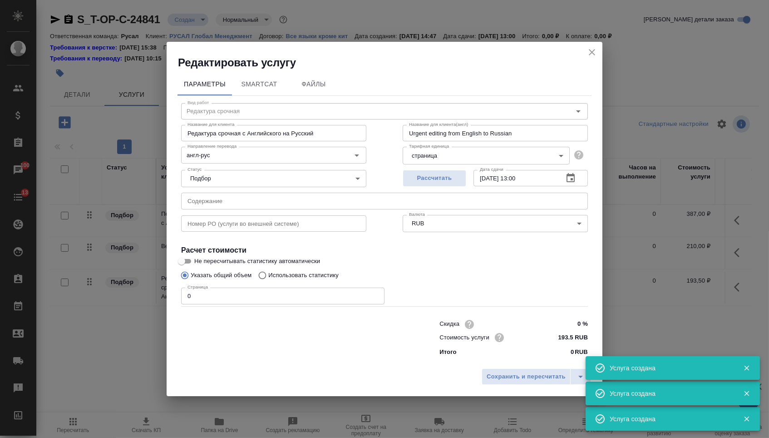
type input "Перевод срочный"
type input "Перевод срочный с Английского на Русский"
type input "Urgent translation from English into Russian"
type input "англ-рус"
type input "387 RUB"
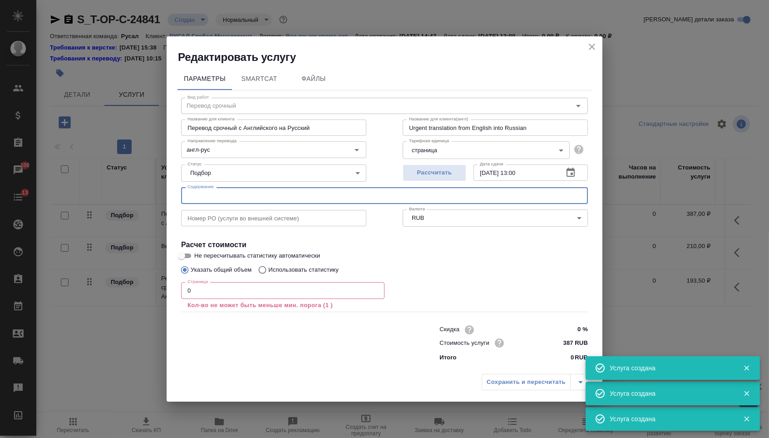
click at [234, 195] on input "text" at bounding box center [384, 195] width 407 height 16
paste input "Steptoe engagement letter 25Apr2018"
type input "Steptoe engagement letter 25Apr2018"
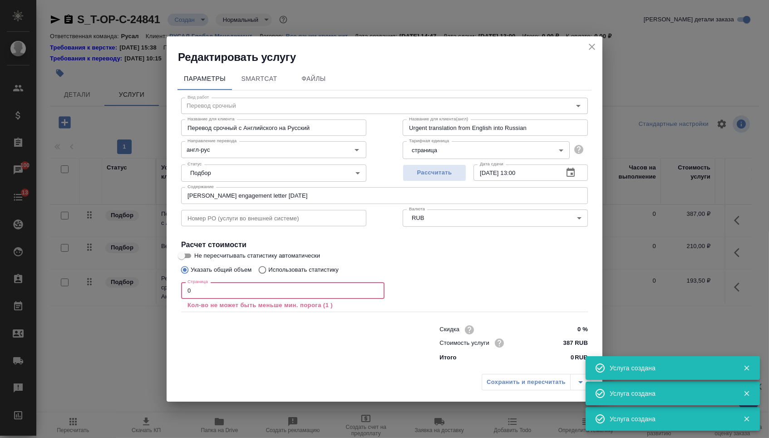
click at [195, 290] on input "0" at bounding box center [282, 290] width 203 height 16
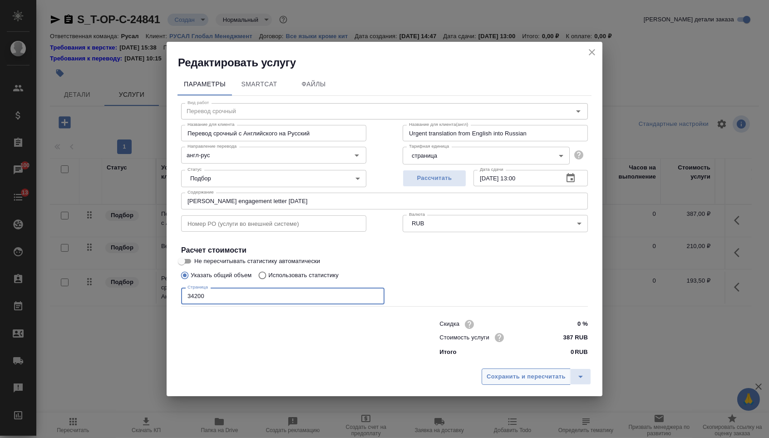
type input "34200"
click at [506, 376] on span "Сохранить и пересчитать" at bounding box center [526, 376] width 79 height 10
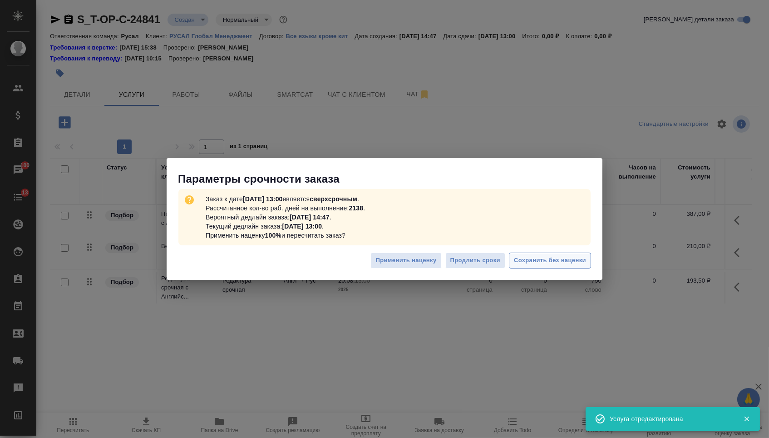
click at [534, 257] on span "Сохранить без наценки" at bounding box center [550, 260] width 72 height 10
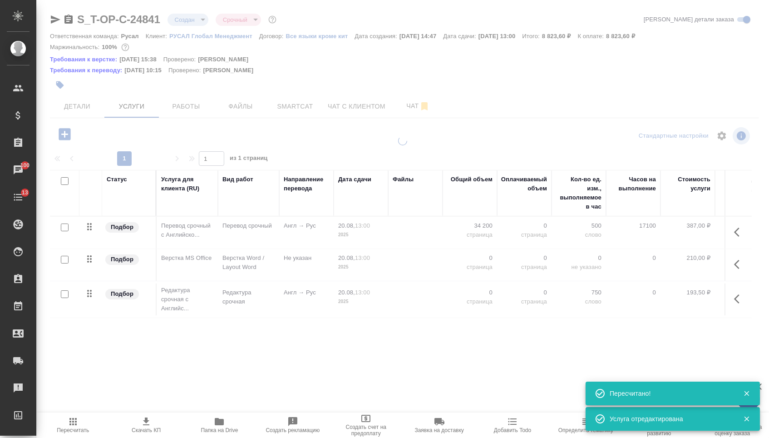
type input "urgent"
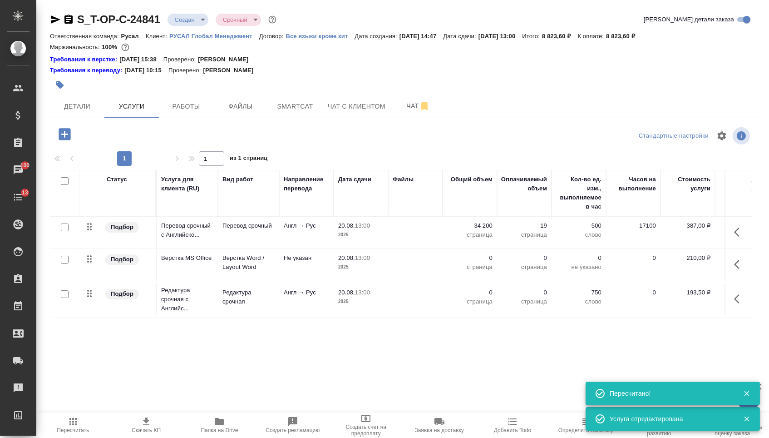
click at [476, 260] on p "0" at bounding box center [469, 257] width 45 height 9
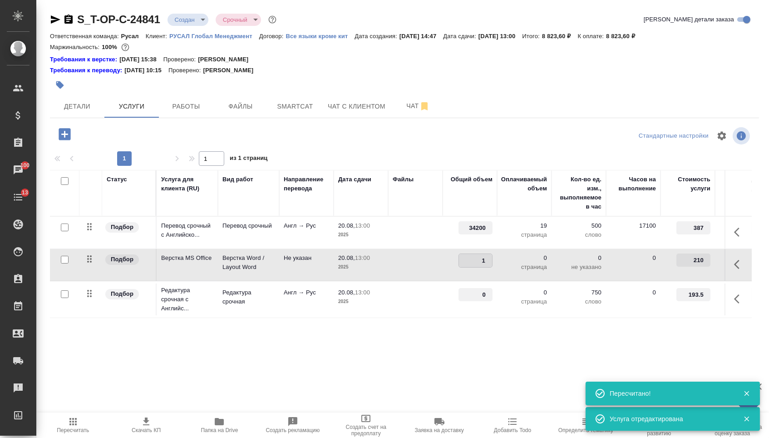
type input "19"
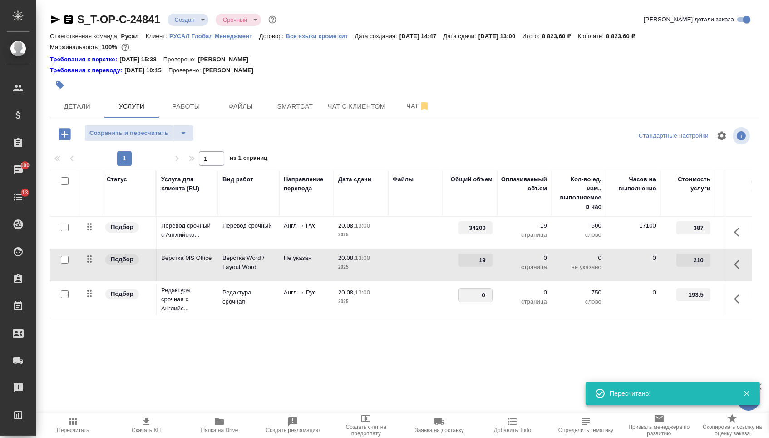
drag, startPoint x: 476, startPoint y: 305, endPoint x: 493, endPoint y: 305, distance: 16.8
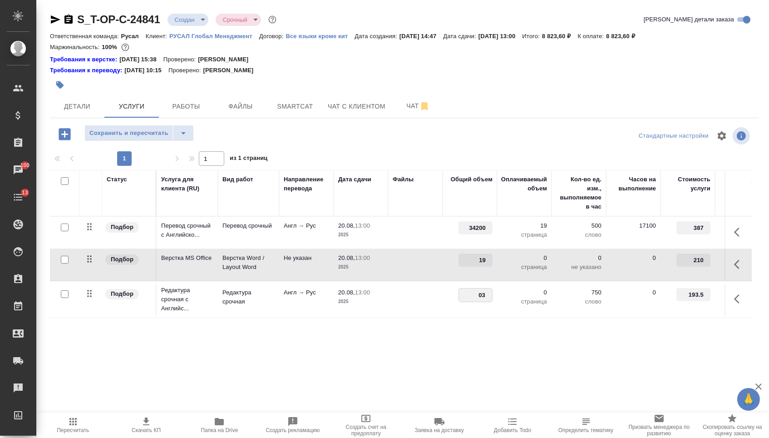
type input "0"
type input "34200"
click at [460, 376] on div "S_T-OP-C-24841 Создан new Срочный urgent Кратко детали заказа Ответственная ком…" at bounding box center [404, 194] width 719 height 388
click at [113, 132] on span "Сохранить и пересчитать" at bounding box center [128, 133] width 79 height 10
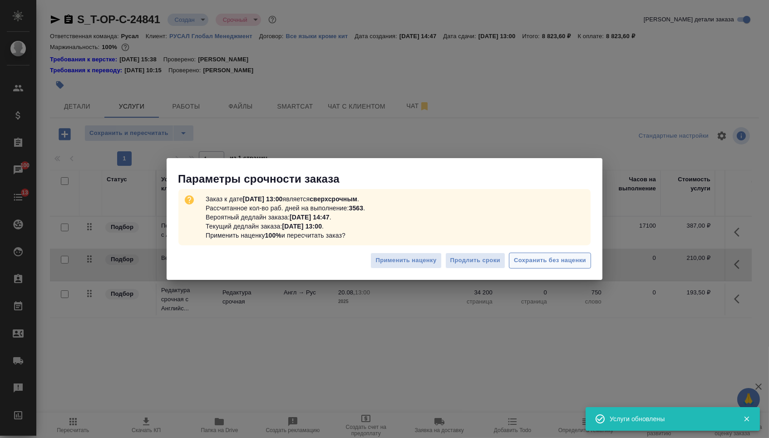
click at [573, 259] on span "Сохранить без наценки" at bounding box center [550, 260] width 72 height 10
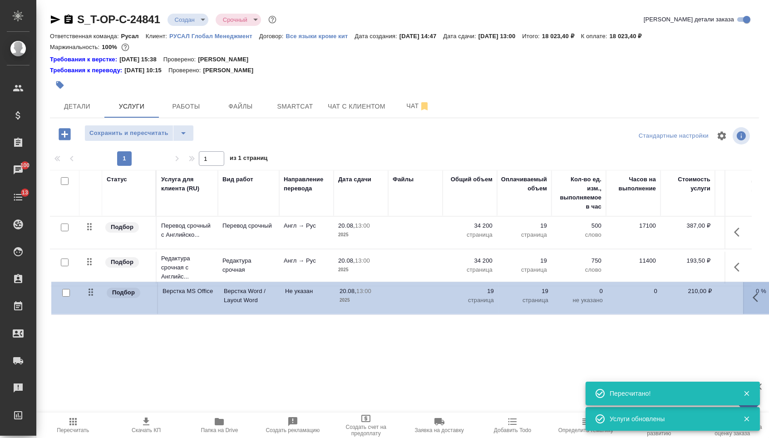
drag, startPoint x: 87, startPoint y: 267, endPoint x: 89, endPoint y: 298, distance: 30.9
click at [89, 298] on tbody "Подбор Перевод срочный с Английско... Перевод срочный Англ → Рус 20.08, 13:00 2…" at bounding box center [478, 268] width 856 height 103
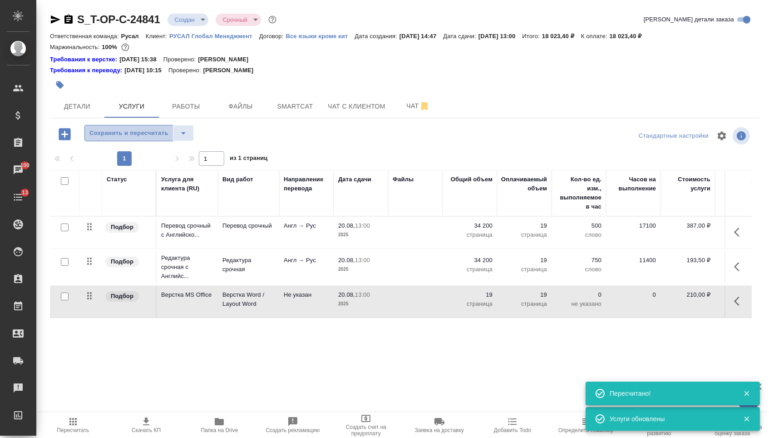
click at [129, 138] on span "Сохранить и пересчитать" at bounding box center [128, 133] width 79 height 10
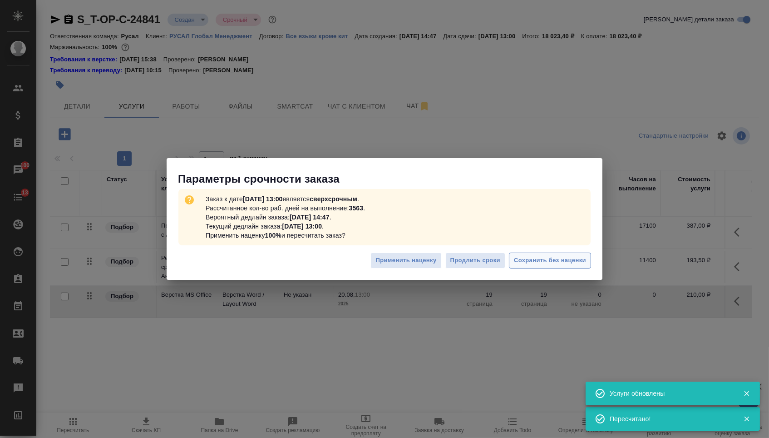
click at [529, 261] on span "Сохранить без наценки" at bounding box center [550, 260] width 72 height 10
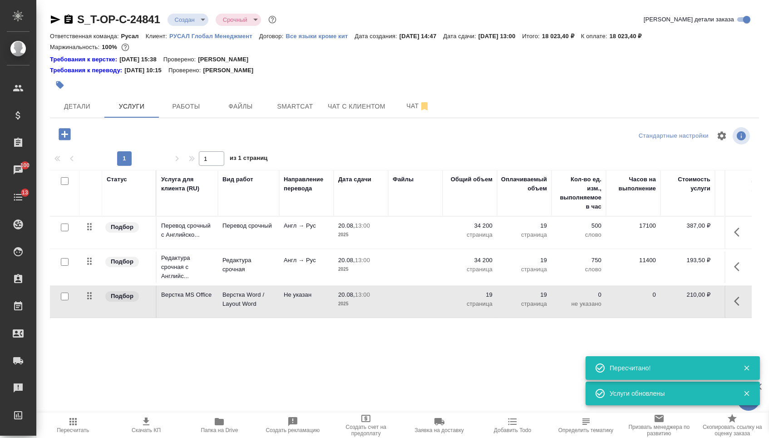
click at [194, 22] on body "🙏 .cls-1 fill:#fff; AWATERA Menshikova Aleksandra Клиенты Спецификации Заказы 1…" at bounding box center [384, 219] width 769 height 438
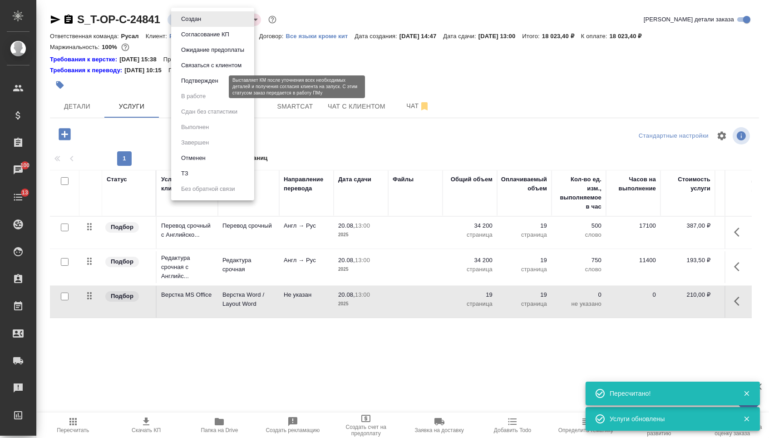
click at [195, 86] on button "Подтвержден" at bounding box center [199, 81] width 43 height 10
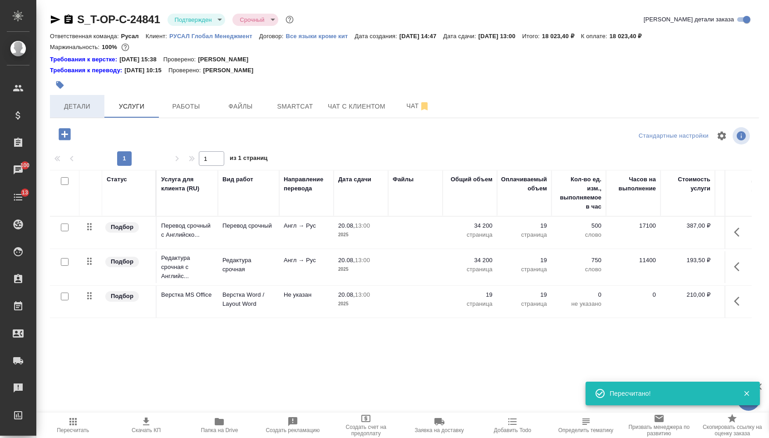
click at [85, 108] on span "Детали" at bounding box center [77, 106] width 44 height 11
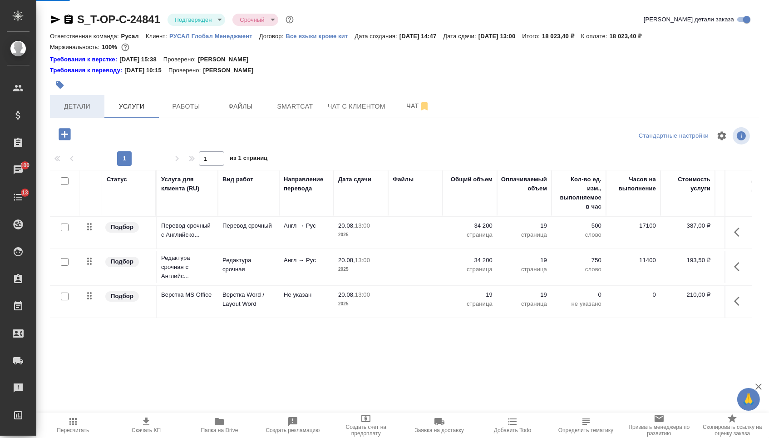
click at [85, 111] on span "Детали" at bounding box center [77, 106] width 44 height 11
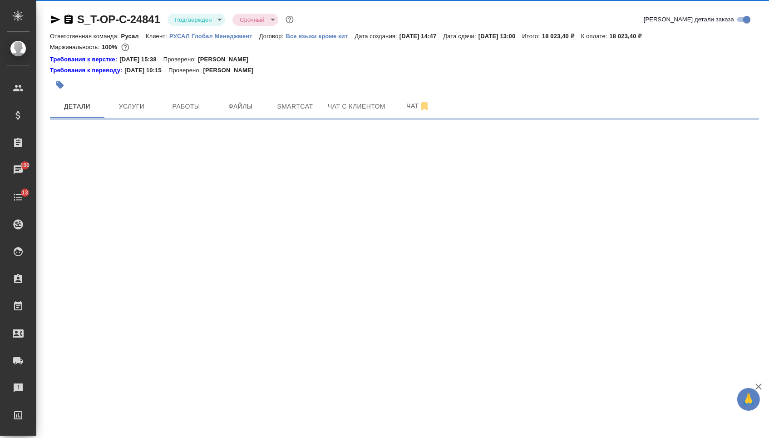
select select "RU"
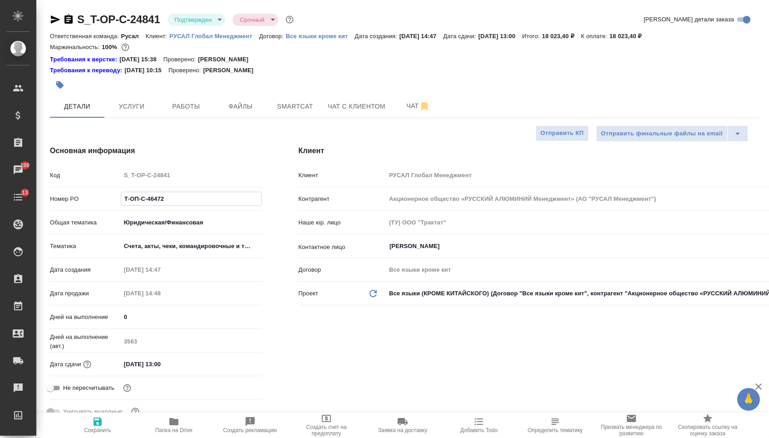
drag, startPoint x: 197, startPoint y: 202, endPoint x: 84, endPoint y: 198, distance: 113.1
click at [84, 198] on div "Номер PO Т-ОП-С-46472" at bounding box center [156, 199] width 212 height 16
type textarea "x"
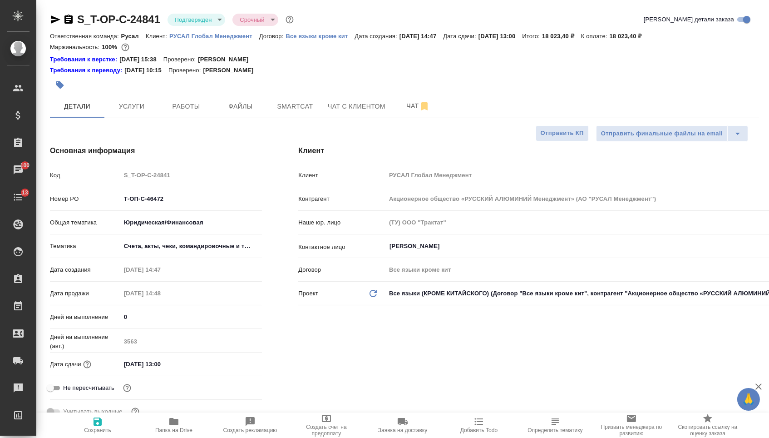
type textarea "x"
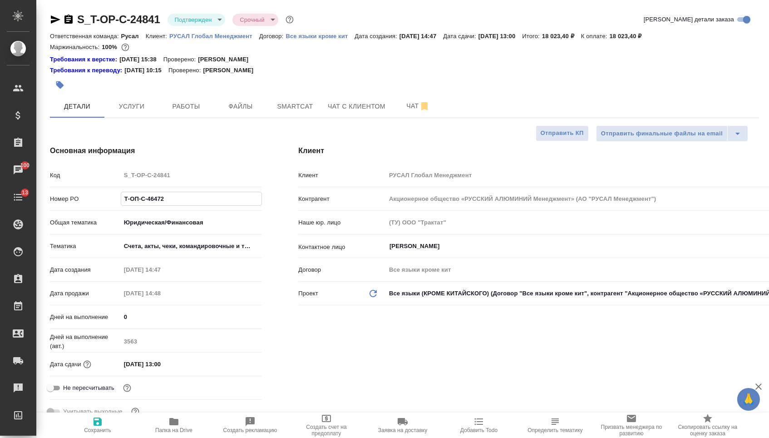
type textarea "x"
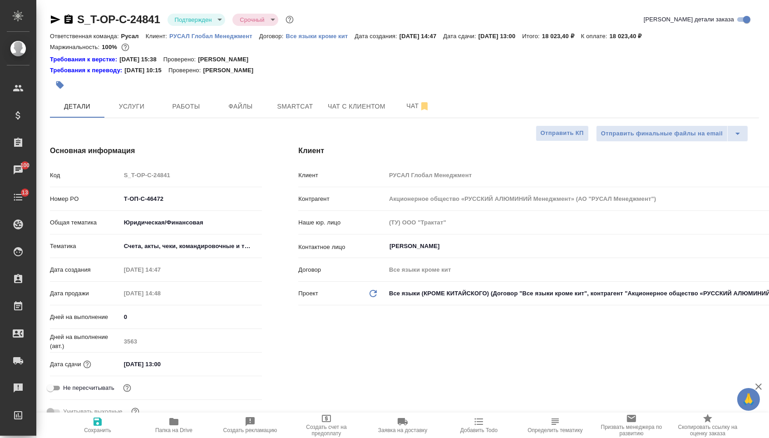
type textarea "x"
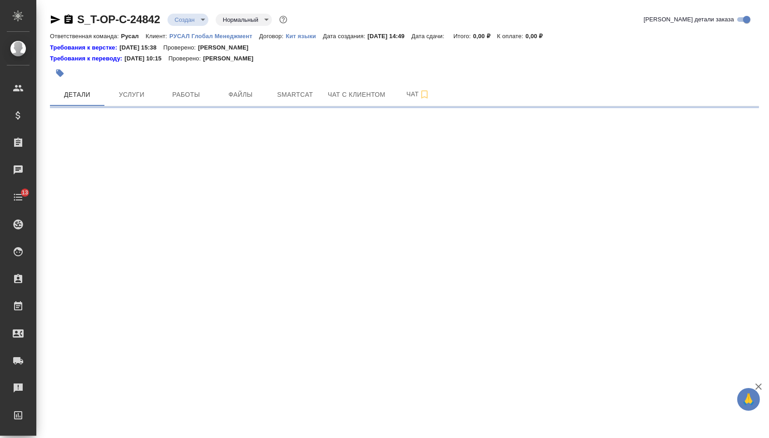
select select "RU"
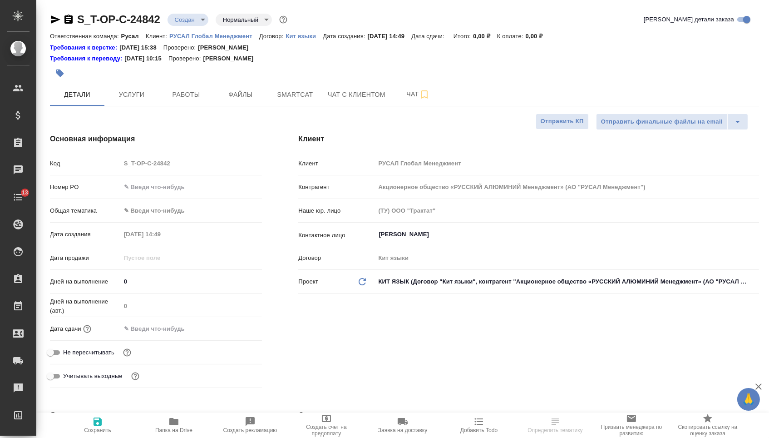
type textarea "x"
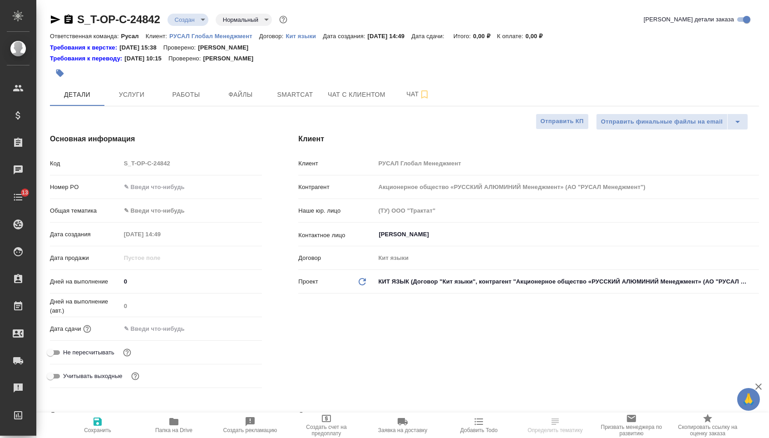
type textarea "x"
click at [183, 193] on input "text" at bounding box center [192, 186] width 142 height 13
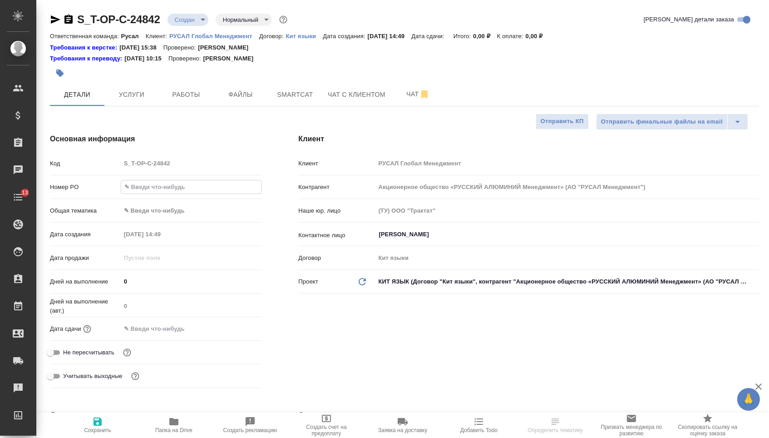
paste input "Т-ОП-С-46473"
type input "Т-ОП-С-46473"
type textarea "x"
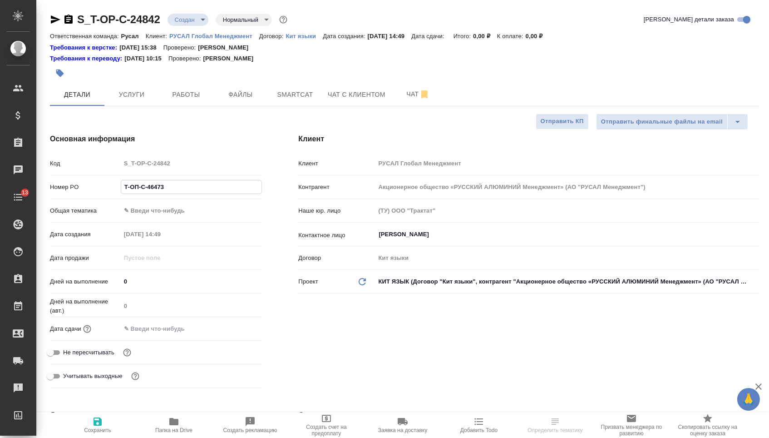
type input "Т-ОП-С-46473"
click at [180, 340] on div "Дата сдачи" at bounding box center [156, 333] width 212 height 24
click at [198, 333] on input "text" at bounding box center [160, 328] width 79 height 13
click at [229, 333] on div at bounding box center [192, 328] width 142 height 14
click at [234, 334] on icon "button" at bounding box center [235, 328] width 11 height 11
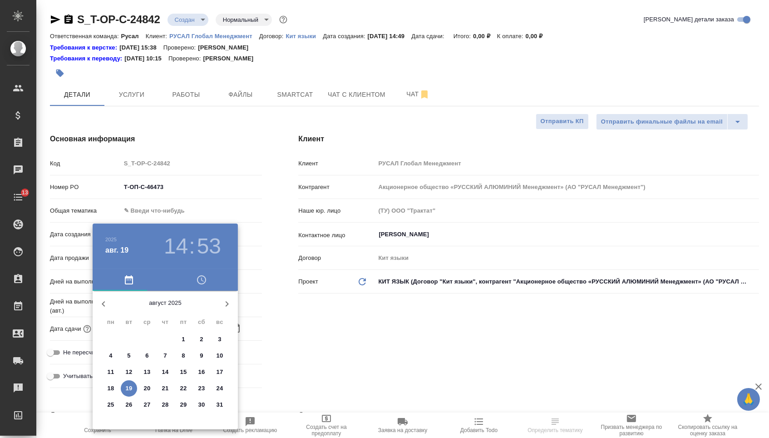
click at [149, 389] on p "20" at bounding box center [147, 388] width 7 height 9
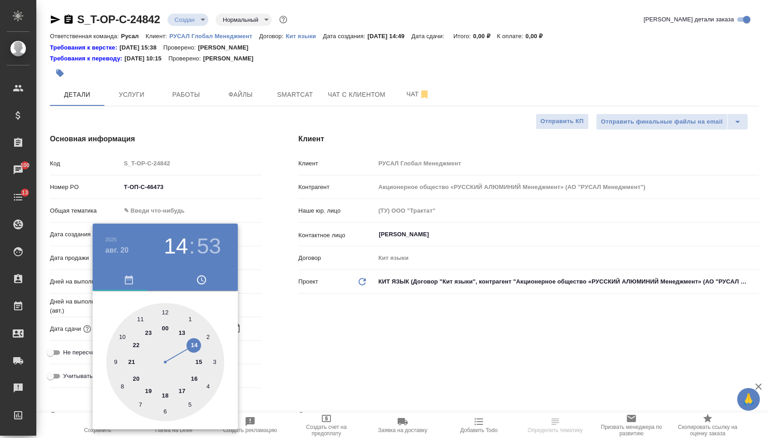
type input "[DATE] 14:53"
type textarea "x"
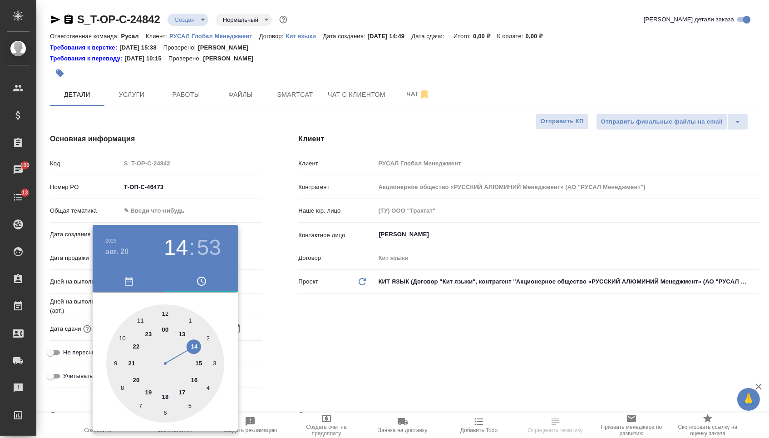
type textarea "x"
click at [180, 334] on div at bounding box center [165, 363] width 118 height 118
type input "[DATE] 13:53"
type textarea "x"
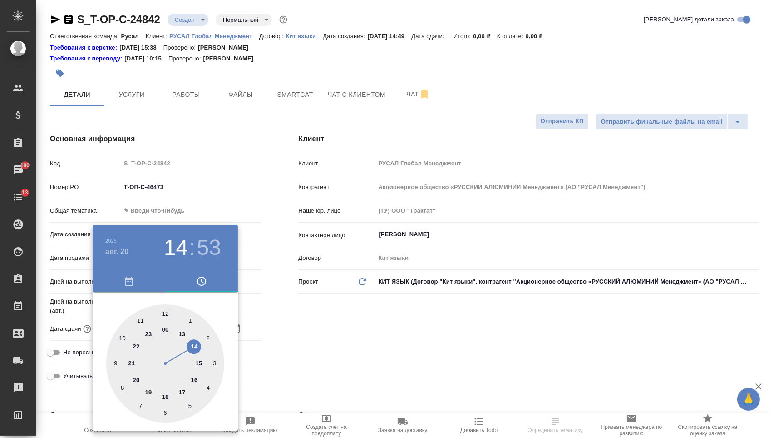
type textarea "x"
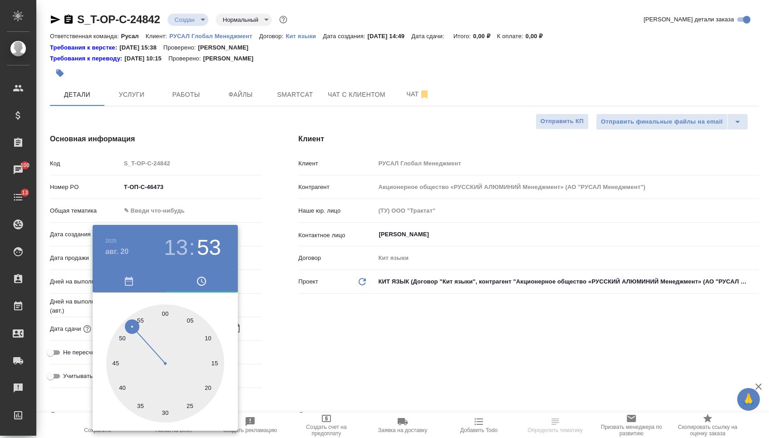
drag, startPoint x: 165, startPoint y: 309, endPoint x: 227, endPoint y: 312, distance: 62.3
click at [165, 310] on div at bounding box center [165, 363] width 118 height 118
type input "[DATE] 13:00"
type textarea "x"
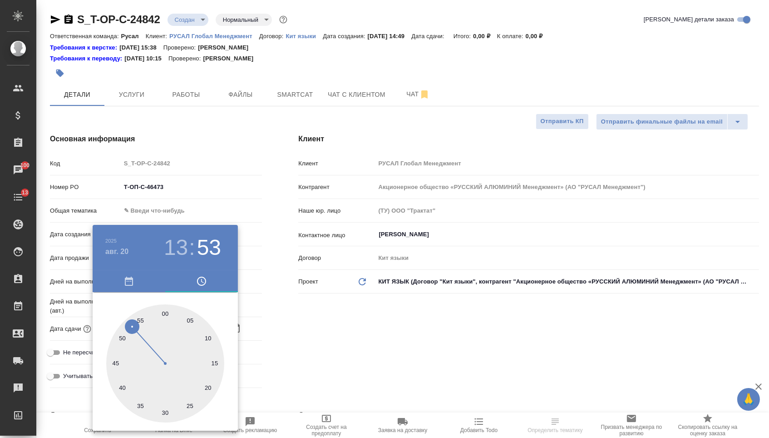
type textarea "x"
click at [356, 323] on div at bounding box center [384, 219] width 769 height 438
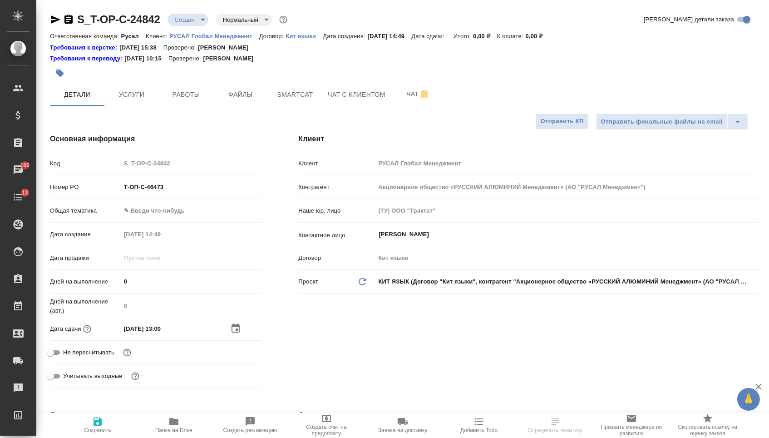
select select "RU"
type textarea "x"
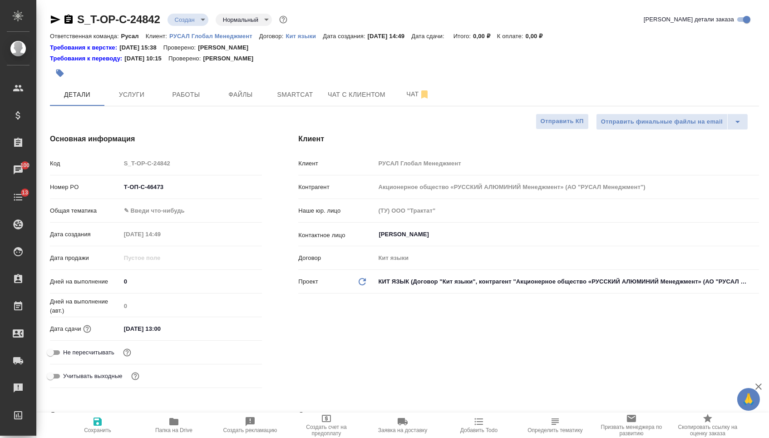
type textarea "x"
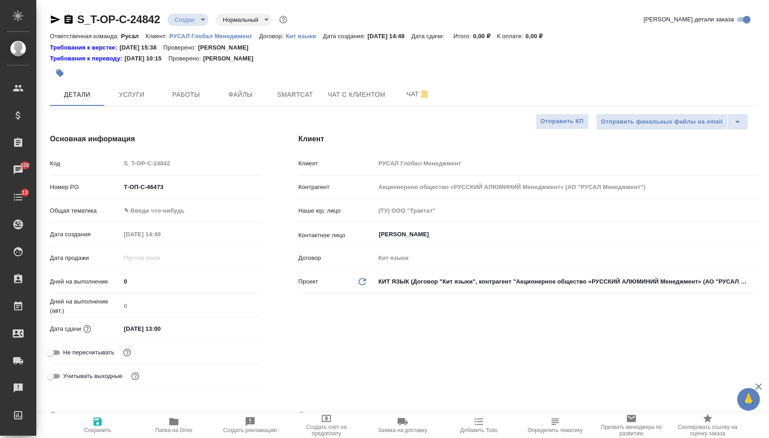
type textarea "x"
click at [220, 217] on body "🙏 .cls-1 fill:#fff; AWATERA [PERSON_NAME] Спецификации Заказы 100 Чаты 13 Todo …" at bounding box center [384, 219] width 769 height 438
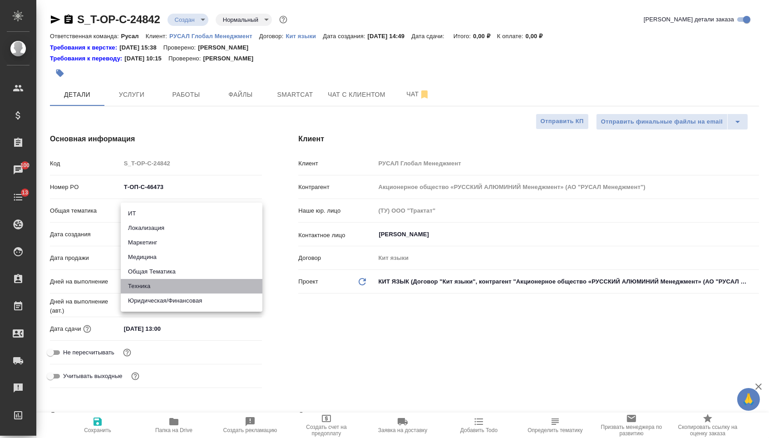
click at [134, 282] on li "Техника" at bounding box center [192, 286] width 142 height 15
type input "tech"
type textarea "x"
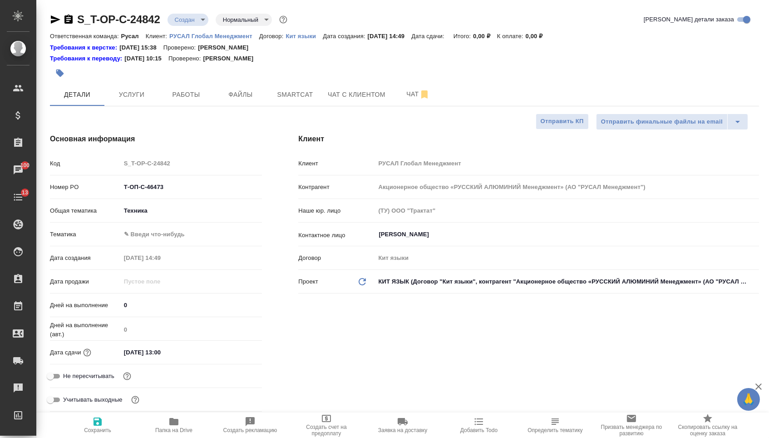
click at [155, 237] on body "🙏 .cls-1 fill:#fff; AWATERA [PERSON_NAME] Спецификации Заказы 100 Чаты 13 Todo …" at bounding box center [384, 219] width 769 height 438
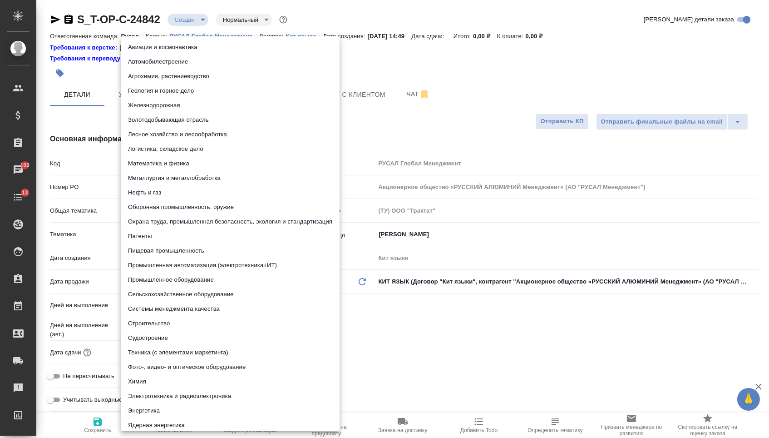
click at [153, 168] on li "Математика и физика" at bounding box center [230, 163] width 219 height 15
type textarea "x"
type input "5f647204b73bc97568ca66ac"
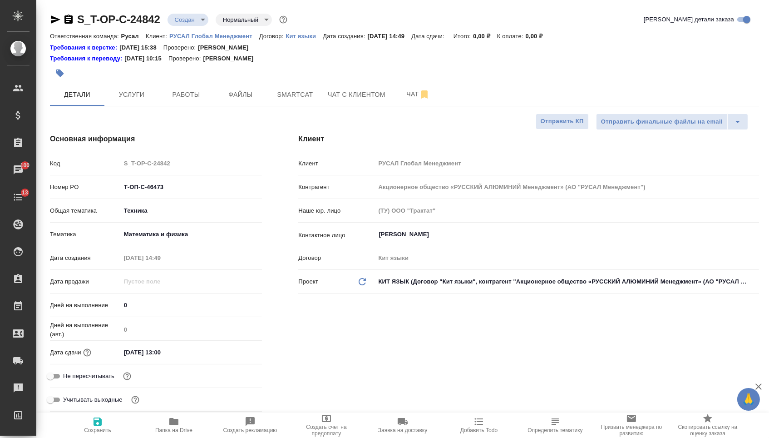
click at [148, 242] on body "🙏 .cls-1 fill:#fff; AWATERA [PERSON_NAME] Спецификации Заказы 100 Чаты 13 Todo …" at bounding box center [384, 219] width 769 height 438
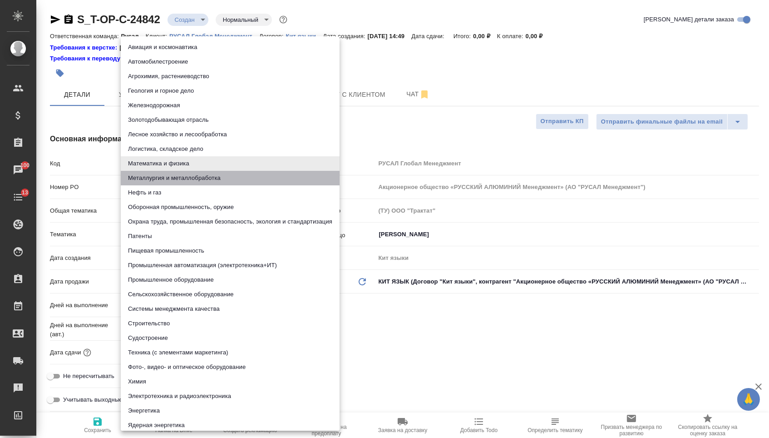
click at [145, 179] on li "Металлургия и металлобработка" at bounding box center [230, 178] width 219 height 15
type textarea "x"
type input "60014e23f7d9dc5f480a3cf8"
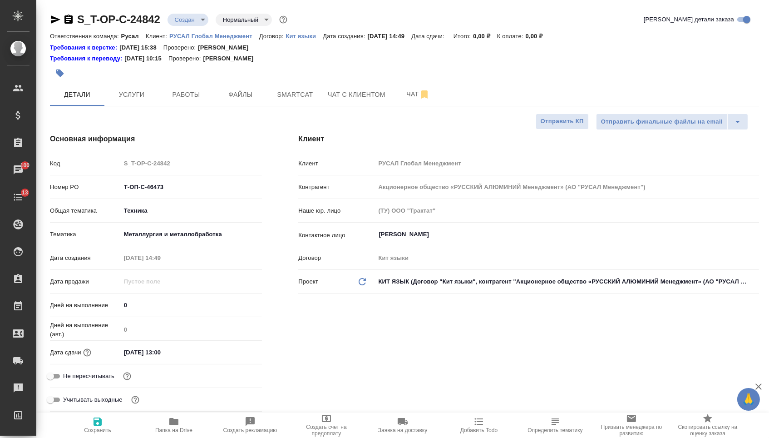
click at [94, 437] on button "Сохранить" at bounding box center [97, 424] width 76 height 25
type textarea "x"
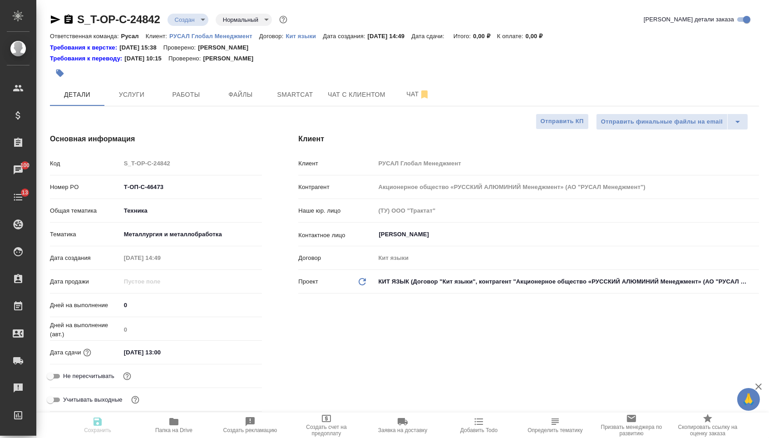
type textarea "x"
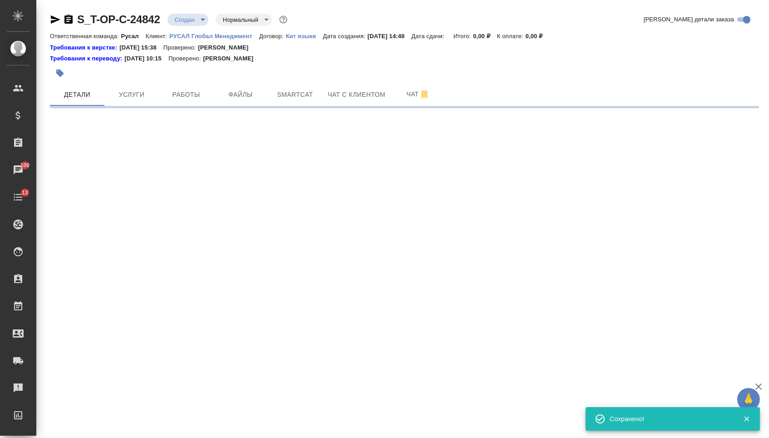
select select "RU"
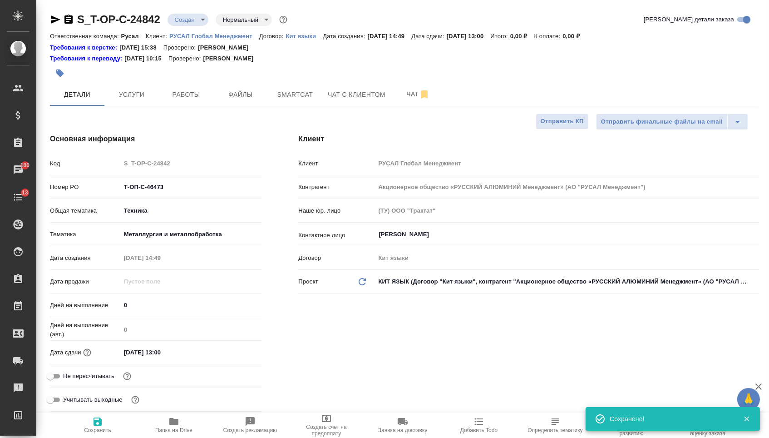
type textarea "x"
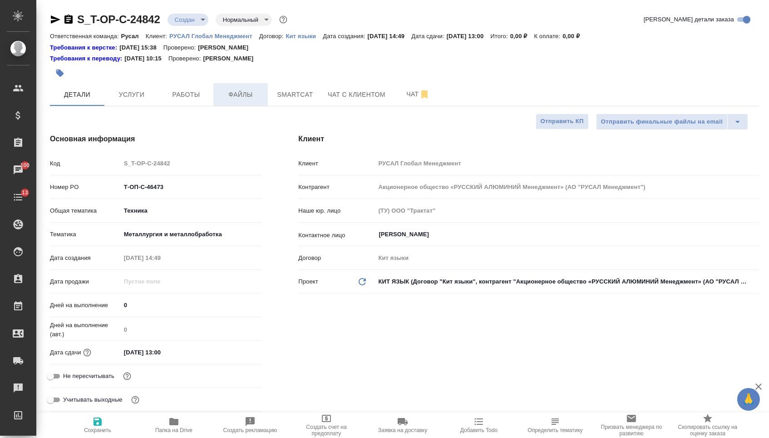
click at [242, 98] on span "Файлы" at bounding box center [241, 94] width 44 height 11
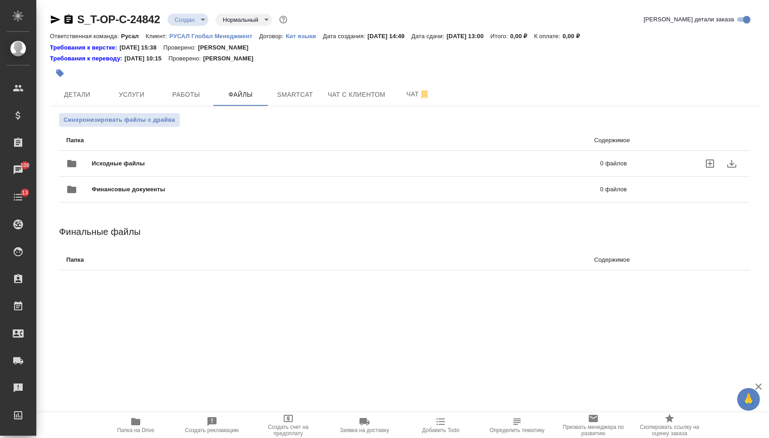
click at [152, 161] on span "Исходные файлы" at bounding box center [232, 163] width 281 height 9
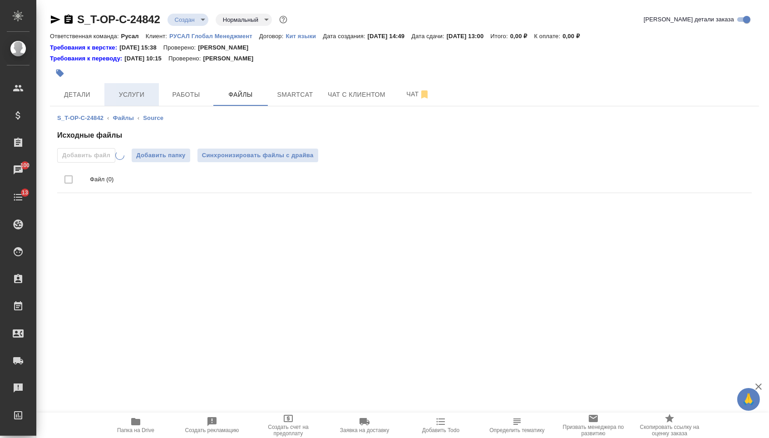
click at [145, 89] on button "Услуги" at bounding box center [131, 94] width 54 height 23
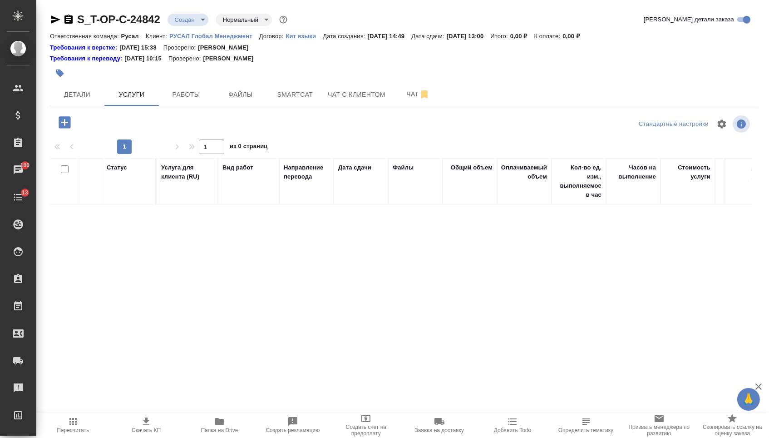
click at [68, 130] on icon "button" at bounding box center [65, 122] width 16 height 16
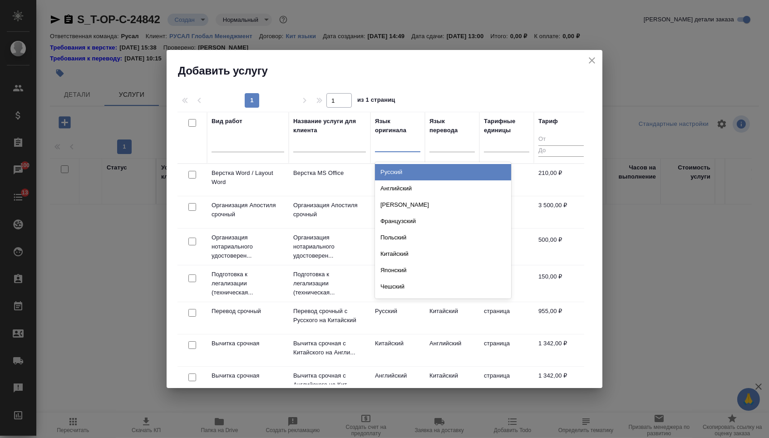
click at [409, 143] on div at bounding box center [397, 142] width 45 height 13
click at [440, 146] on div at bounding box center [451, 142] width 45 height 13
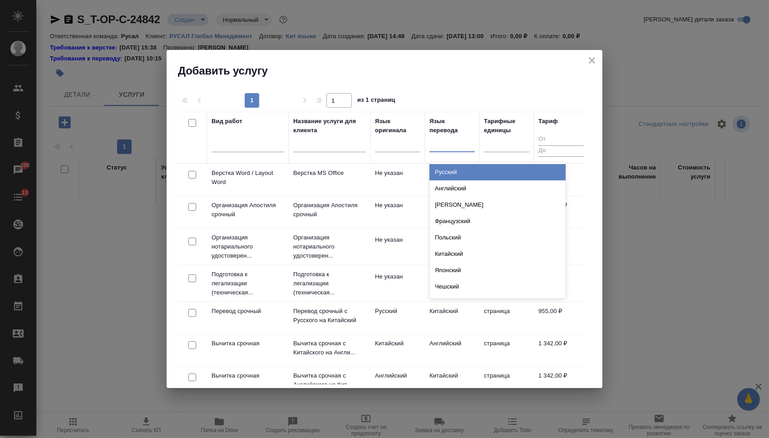
click at [441, 177] on div "Русский" at bounding box center [497, 172] width 136 height 16
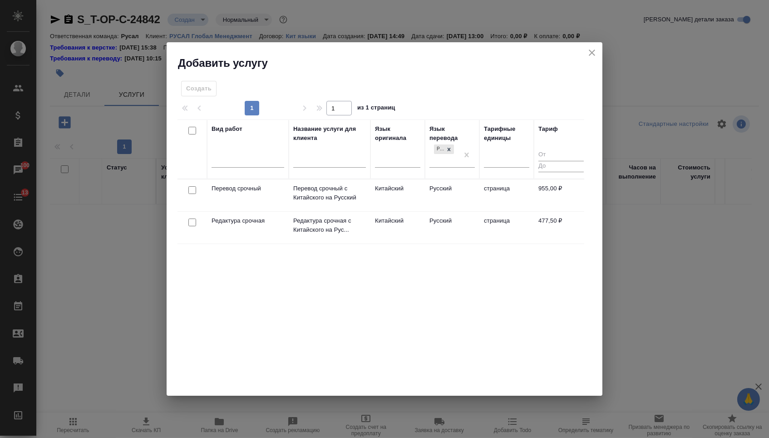
click at [189, 193] on input "checkbox" at bounding box center [192, 190] width 8 height 8
checkbox input "true"
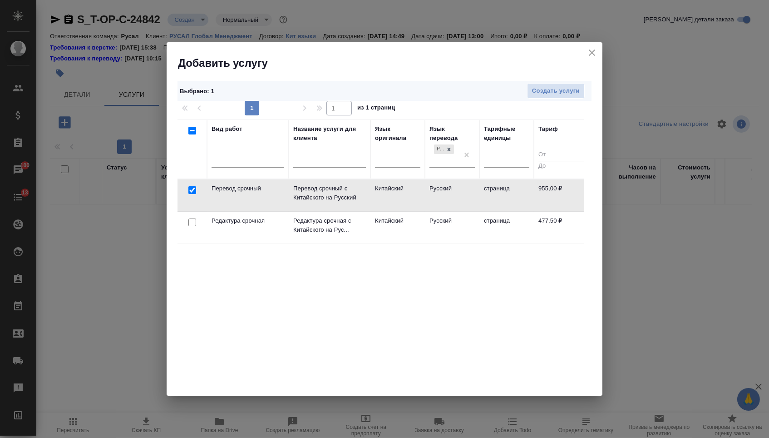
click at [191, 197] on div at bounding box center [192, 190] width 20 height 13
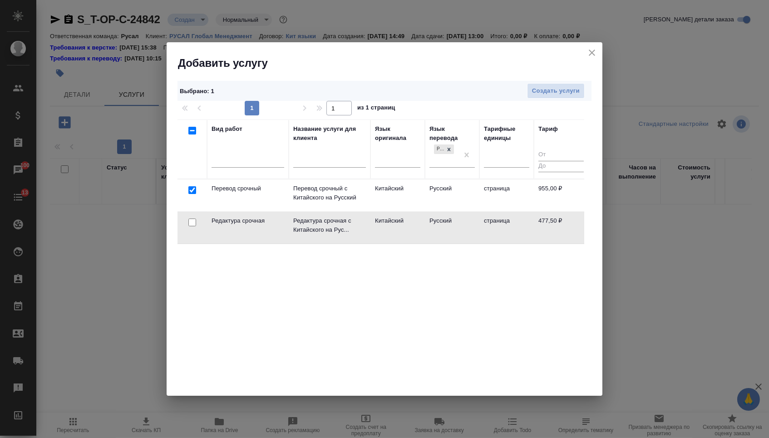
click at [192, 225] on input "checkbox" at bounding box center [192, 222] width 8 height 8
checkbox input "true"
checkbox input "false"
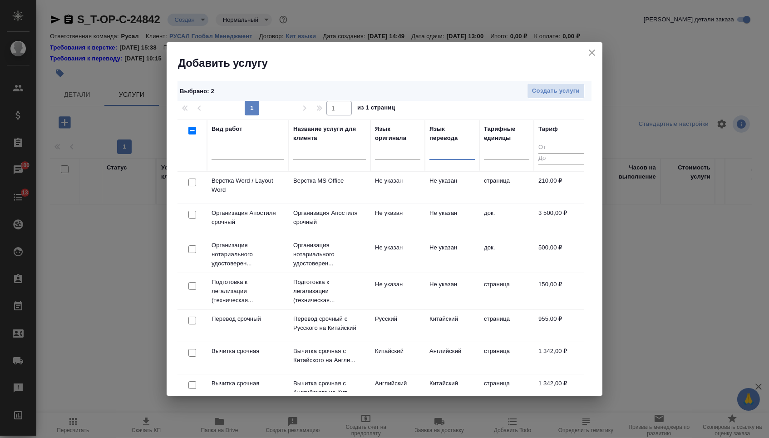
click at [195, 183] on div at bounding box center [192, 182] width 20 height 13
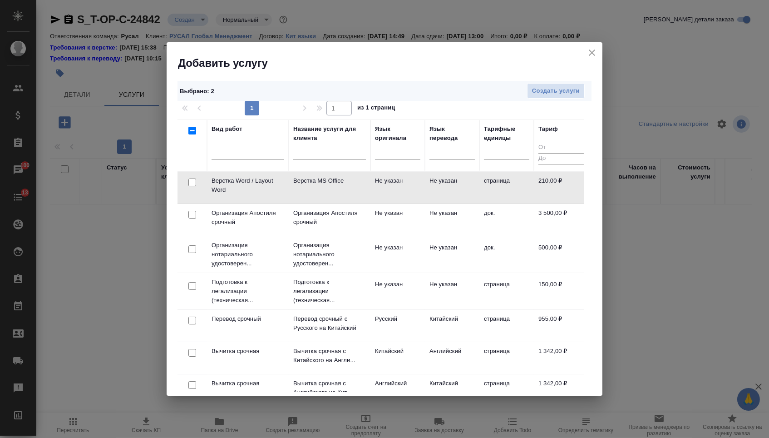
click at [190, 184] on input "checkbox" at bounding box center [192, 182] width 8 height 8
checkbox input "true"
click at [553, 86] on span "Создать услуги" at bounding box center [556, 91] width 48 height 10
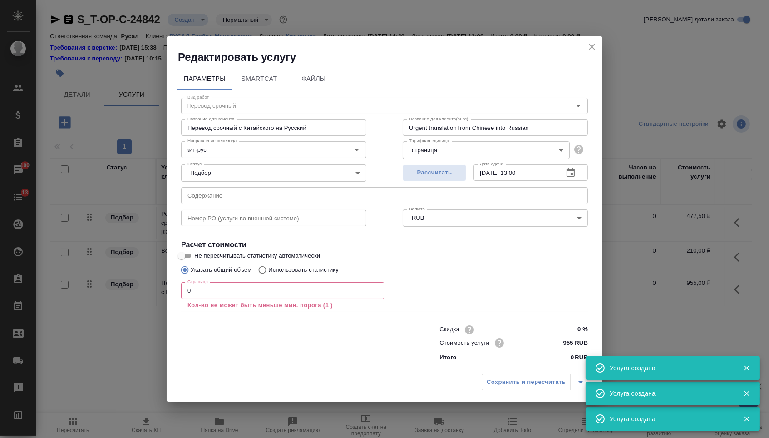
click at [222, 195] on input "text" at bounding box center [384, 195] width 407 height 16
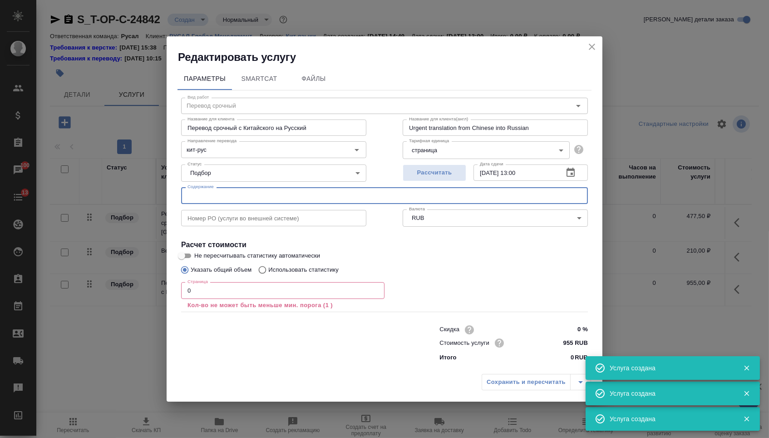
paste input "20250819-"
type input "20250819-"
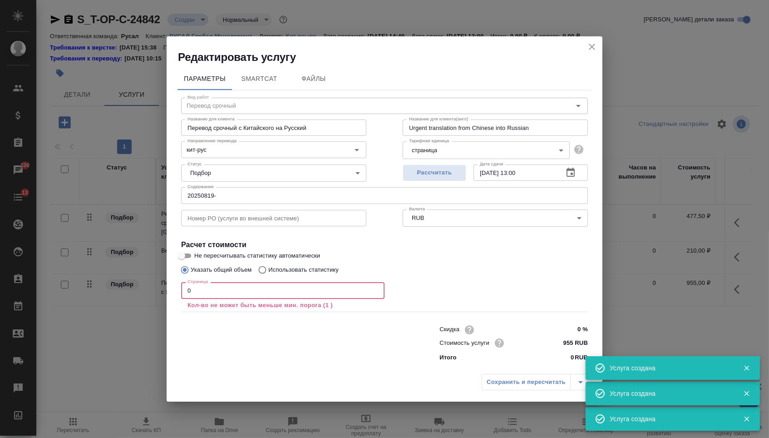
click at [209, 285] on input "0" at bounding box center [282, 290] width 203 height 16
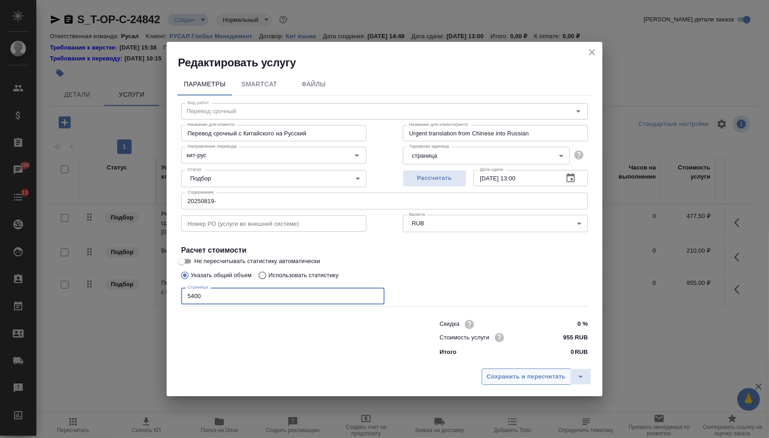
type input "5400"
click at [531, 380] on span "Сохранить и пересчитать" at bounding box center [526, 376] width 79 height 10
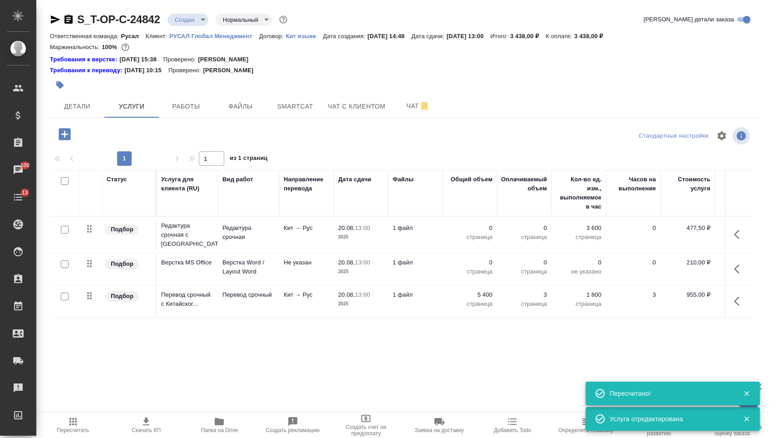
click at [459, 267] on p "0" at bounding box center [469, 262] width 45 height 9
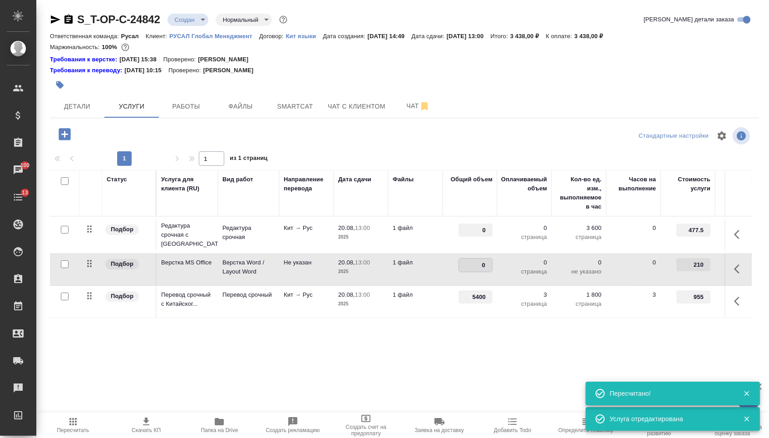
drag, startPoint x: 459, startPoint y: 269, endPoint x: 513, endPoint y: 268, distance: 53.1
click at [512, 268] on tr "Подбор Верстка MS Office Верстка Word / Layout Word Не указан 20.08, 13:00 2025…" at bounding box center [478, 269] width 856 height 32
type input "3"
type input "5400"
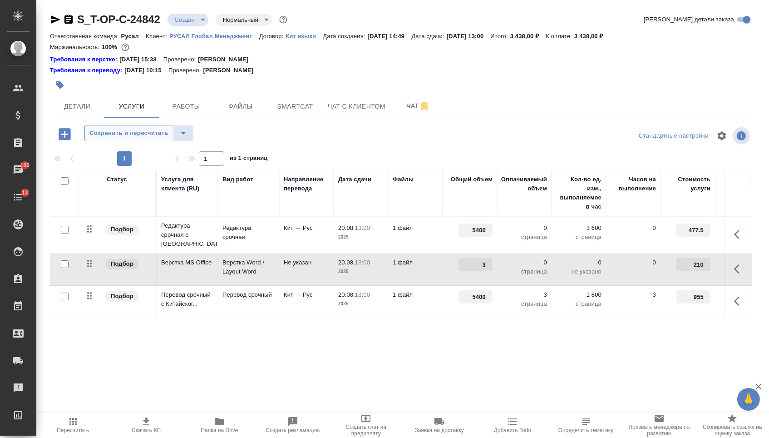
click at [150, 135] on span "Сохранить и пересчитать" at bounding box center [128, 133] width 79 height 10
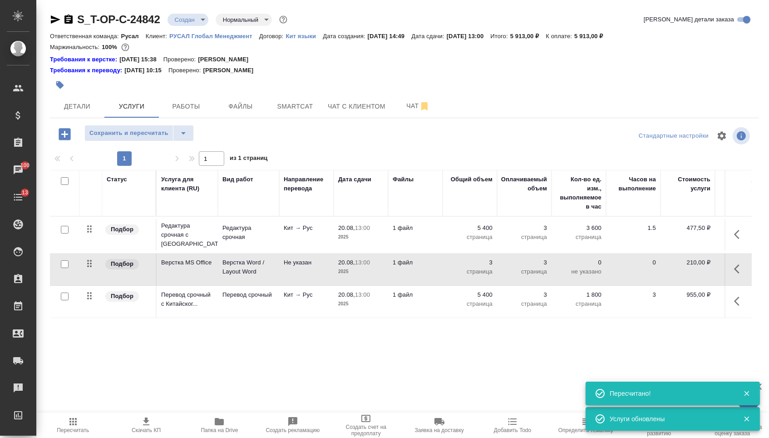
drag, startPoint x: 89, startPoint y: 269, endPoint x: 89, endPoint y: 301, distance: 31.8
click at [89, 301] on tbody "Подбор Редактура срочная с [GEOGRAPHIC_DATA]... Редактура срочная Кит → Рус 20.…" at bounding box center [478, 267] width 856 height 101
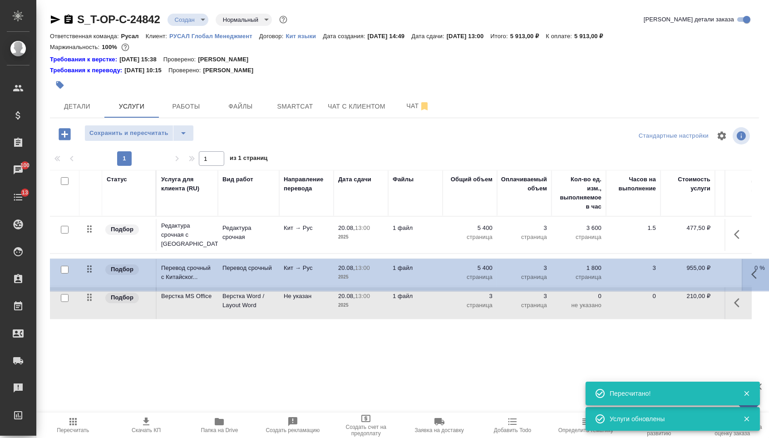
drag, startPoint x: 89, startPoint y: 271, endPoint x: 89, endPoint y: 227, distance: 44.5
click at [89, 227] on tbody "Подбор Редактура срочная с [GEOGRAPHIC_DATA]... Редактура срочная Кит → Рус 20.…" at bounding box center [478, 268] width 856 height 103
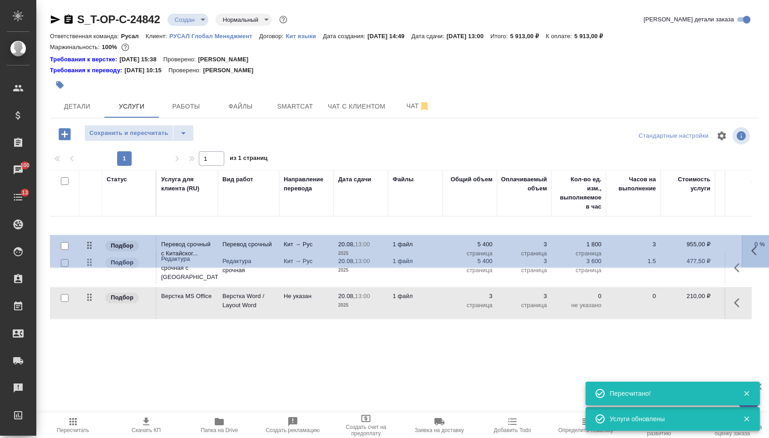
drag, startPoint x: 90, startPoint y: 266, endPoint x: 89, endPoint y: 222, distance: 43.1
click at [89, 222] on tbody "Подбор Редактура срочная с [GEOGRAPHIC_DATA]... Редактура срочная Кит → Рус 20.…" at bounding box center [478, 268] width 856 height 103
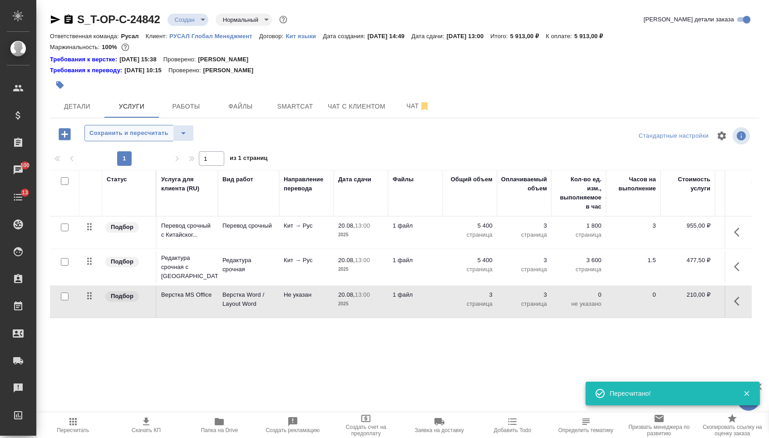
click at [123, 133] on span "Сохранить и пересчитать" at bounding box center [128, 133] width 79 height 10
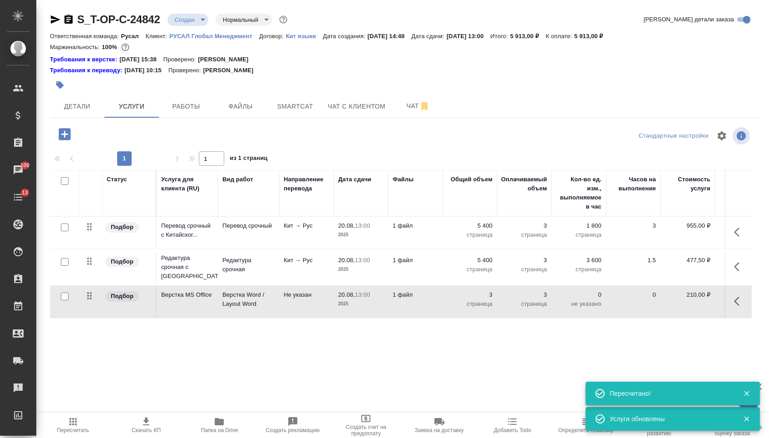
click at [193, 23] on body "🙏 .cls-1 fill:#fff; AWATERA [PERSON_NAME] Спецификации Заказы 100 Чаты 13 Todo …" at bounding box center [384, 219] width 769 height 438
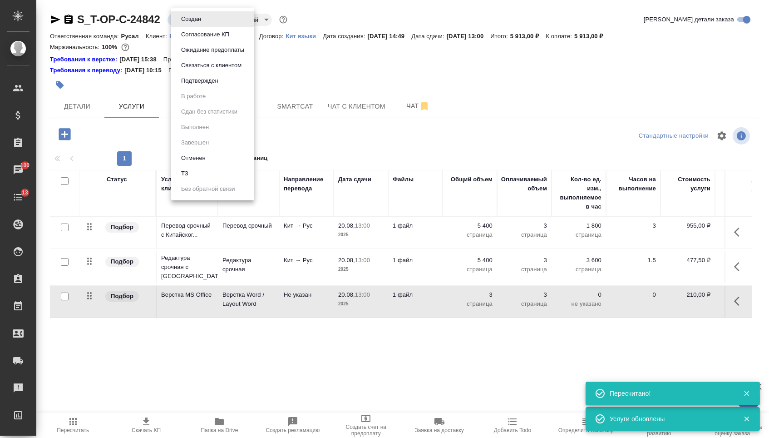
click at [195, 24] on button "Подтвержден" at bounding box center [190, 19] width 25 height 10
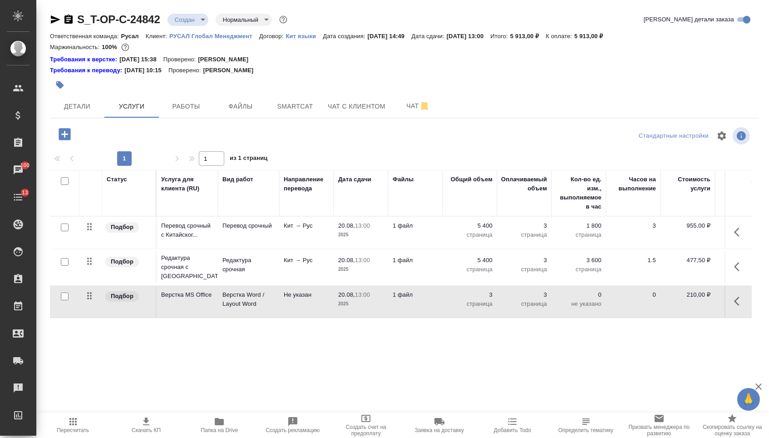
click at [207, 23] on body "🙏 .cls-1 fill:#fff; AWATERA [PERSON_NAME] Спецификации Заказы 100 Чаты 13 Todo …" at bounding box center [384, 219] width 769 height 438
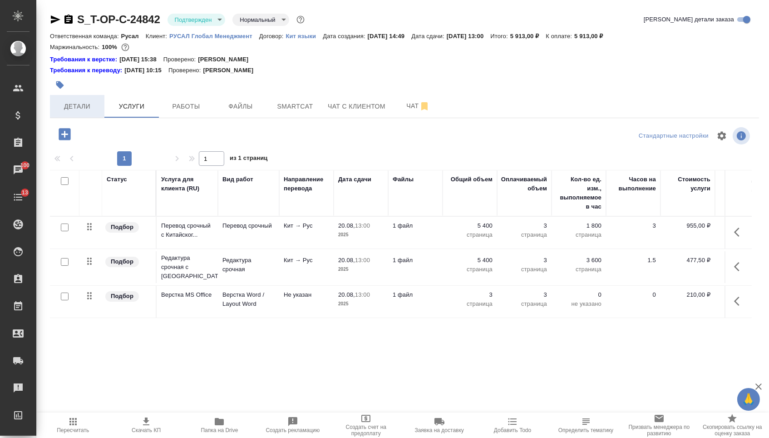
click at [98, 109] on span "Детали" at bounding box center [77, 106] width 44 height 11
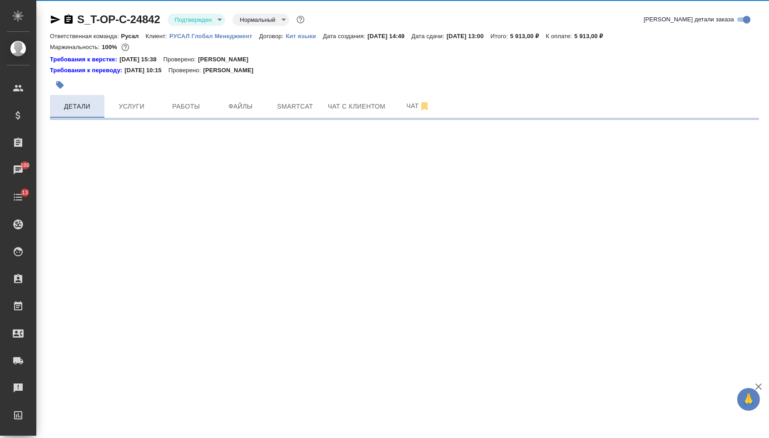
select select "RU"
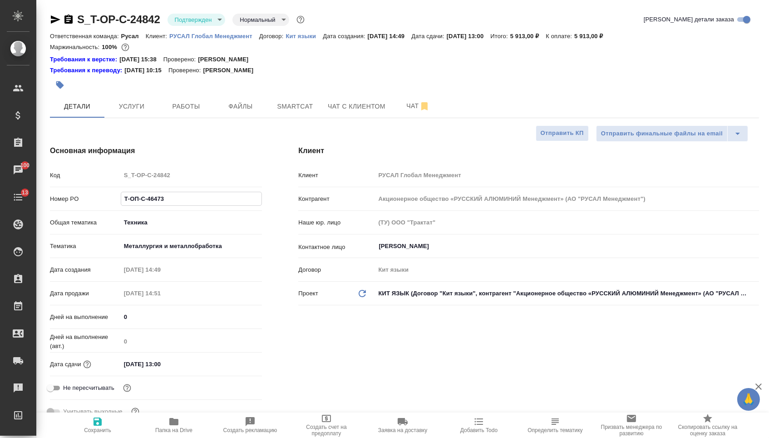
drag, startPoint x: 168, startPoint y: 202, endPoint x: 54, endPoint y: 197, distance: 114.5
click at [54, 197] on div "Номер PO Т-ОП-С-46473" at bounding box center [156, 199] width 212 height 16
type textarea "x"
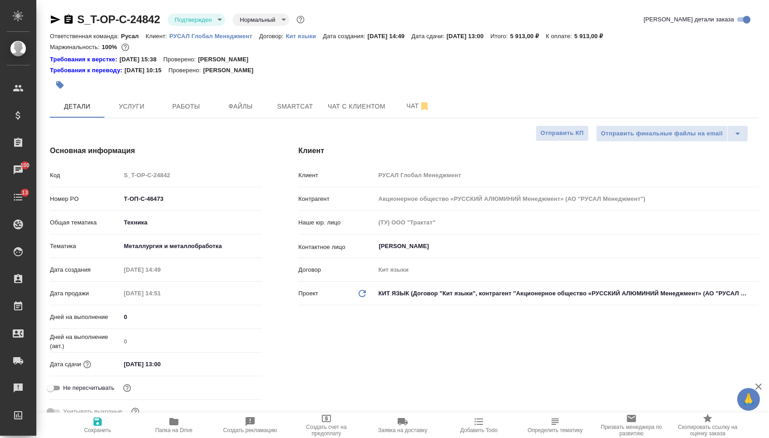
type textarea "x"
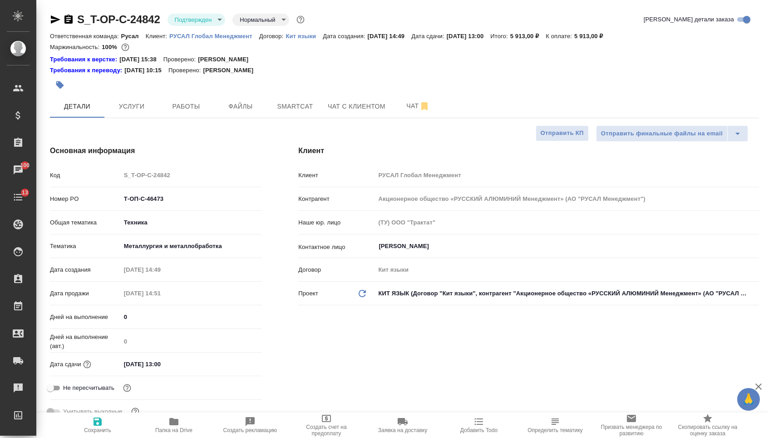
type textarea "x"
